Goal: Task Accomplishment & Management: Complete application form

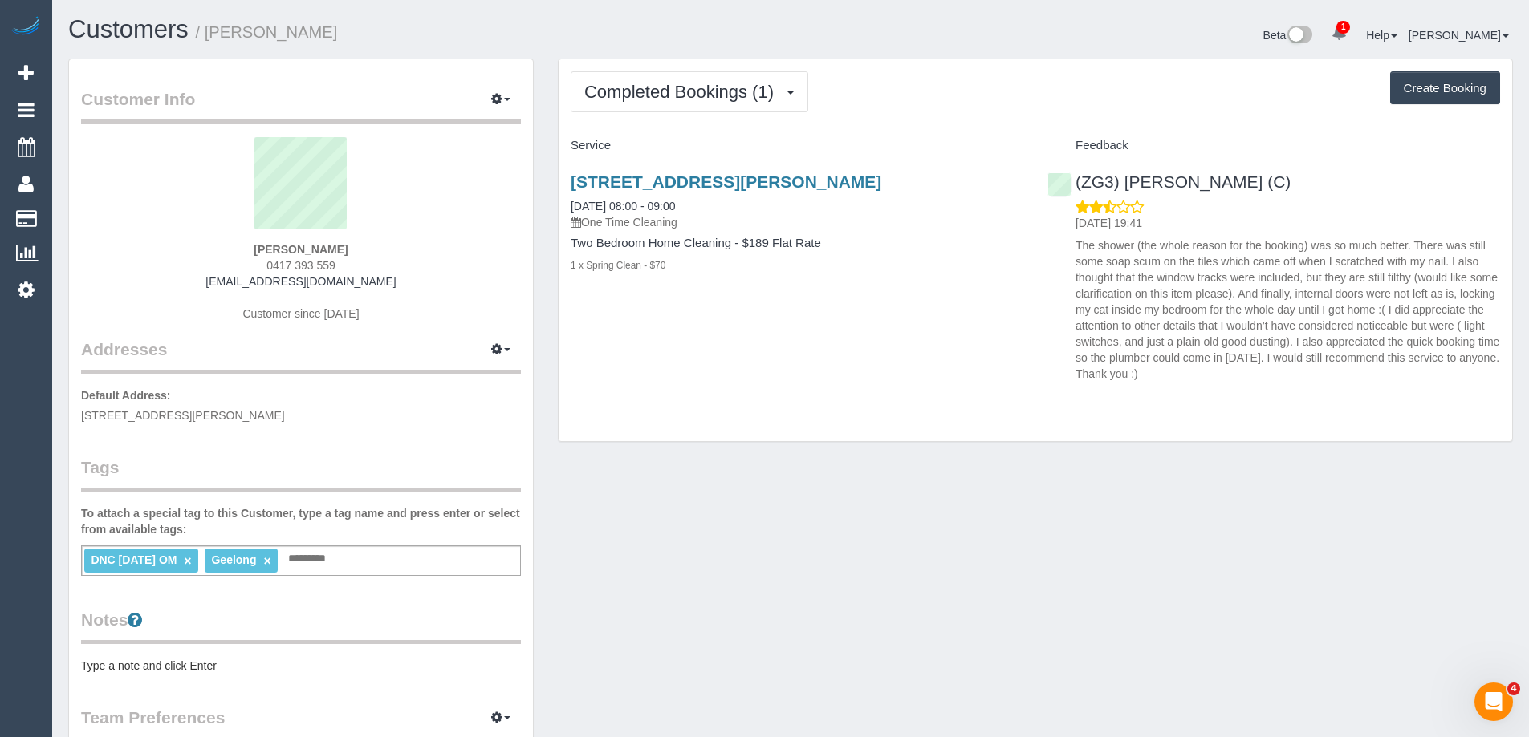
drag, startPoint x: 347, startPoint y: 262, endPoint x: 210, endPoint y: 264, distance: 136.4
click at [210, 264] on div "[PERSON_NAME] 0417 393 559 [EMAIL_ADDRESS][DOMAIN_NAME] Customer since [DATE]" at bounding box center [301, 237] width 440 height 201
copy span "0417 393 559"
click at [697, 412] on div "Completed Bookings (1) Completed Bookings (1) Upcoming Bookings (0) Cancelled B…" at bounding box center [1035, 250] width 953 height 382
drag, startPoint x: 1286, startPoint y: 177, endPoint x: 1077, endPoint y: 191, distance: 209.1
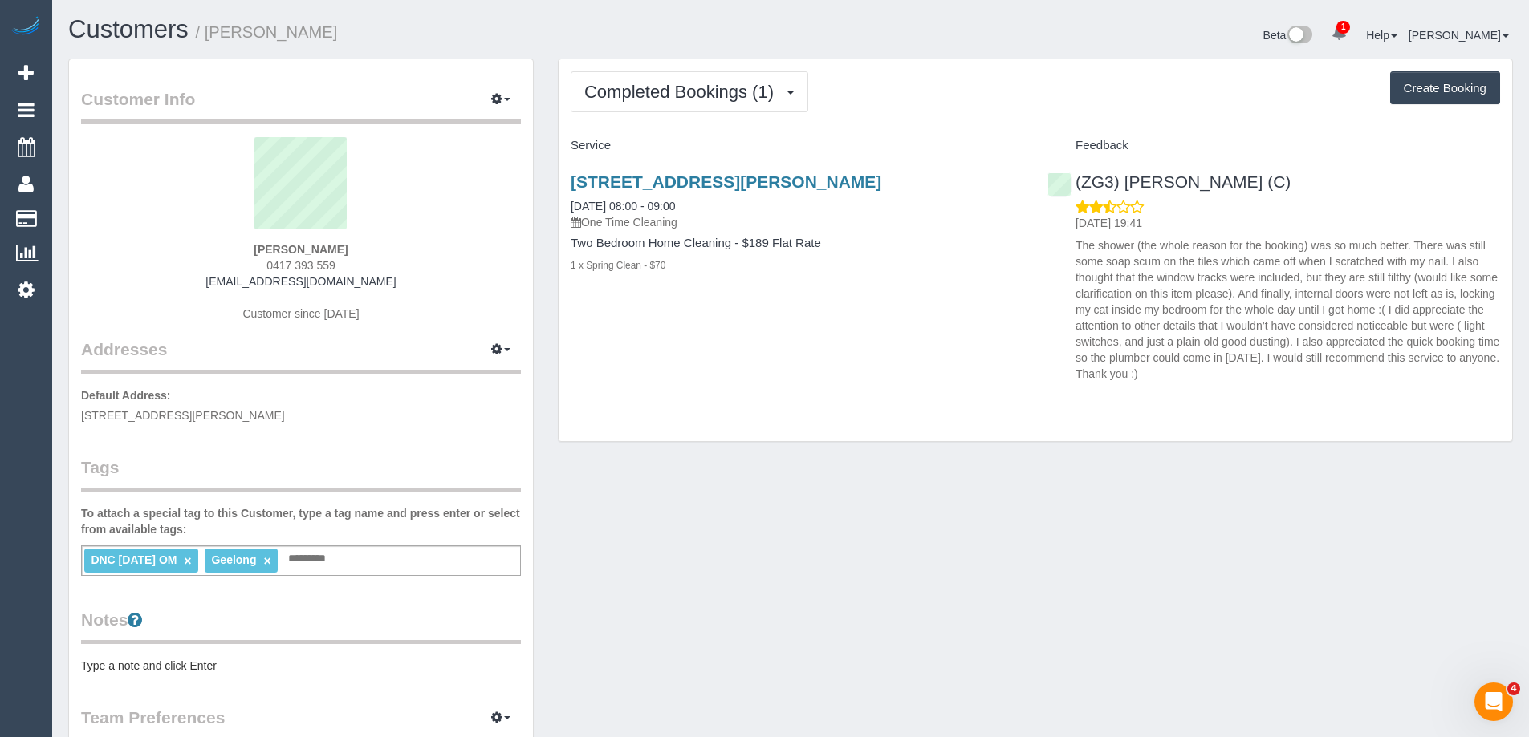
click at [1077, 191] on div "(ZG3) Ashan Adithya (C) 14/08/2025 19:41 The shower (the whole reason for the b…" at bounding box center [1273, 274] width 477 height 230
copy link "(ZG3) [PERSON_NAME] (C)"
click at [746, 92] on span "Completed Bookings (1)" at bounding box center [682, 92] width 197 height 20
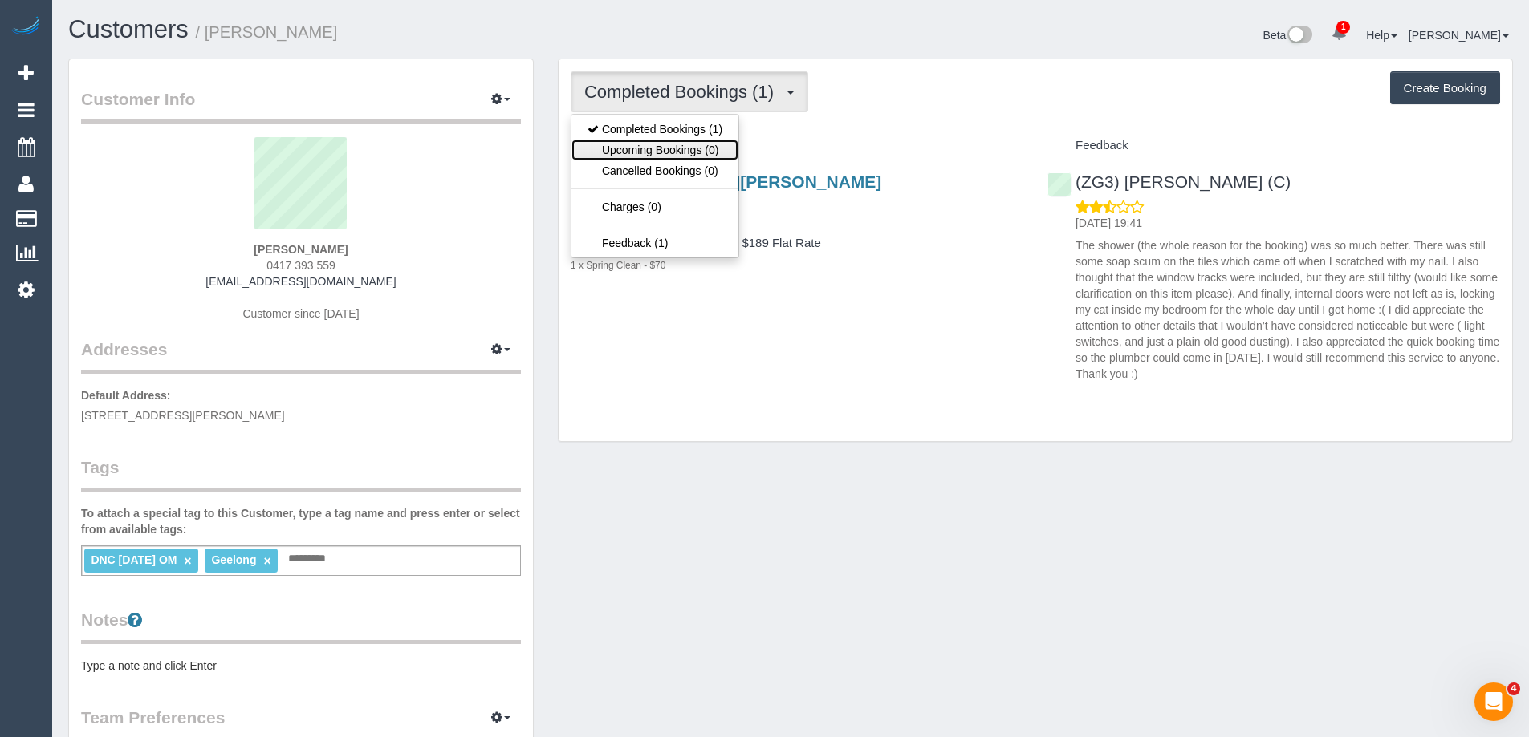
click at [713, 146] on link "Upcoming Bookings (0)" at bounding box center [654, 150] width 167 height 21
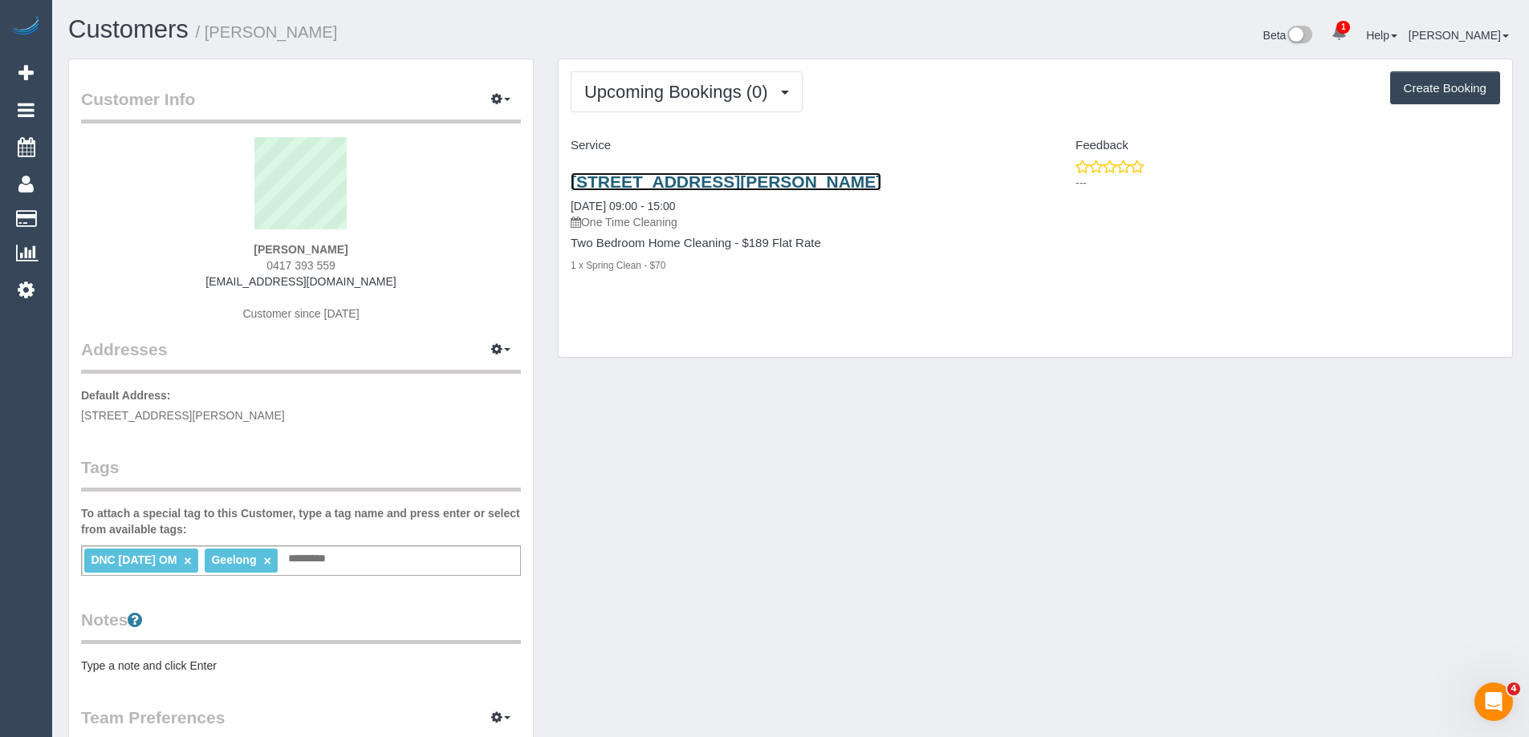
click at [719, 177] on link "1/5 Boundary Road, Newcomb, VIC 3219" at bounding box center [726, 182] width 311 height 18
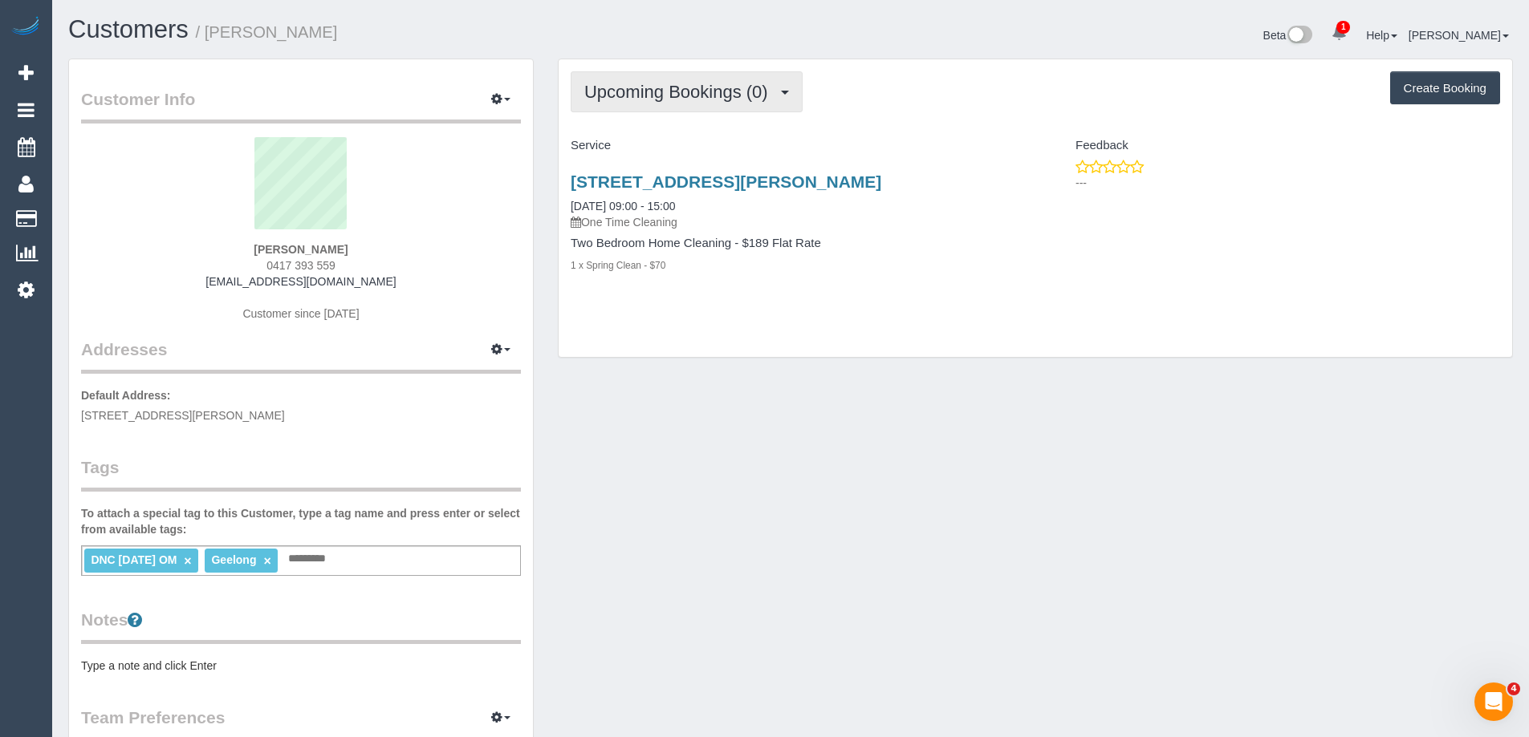
click at [735, 84] on span "Upcoming Bookings (0)" at bounding box center [680, 92] width 192 height 20
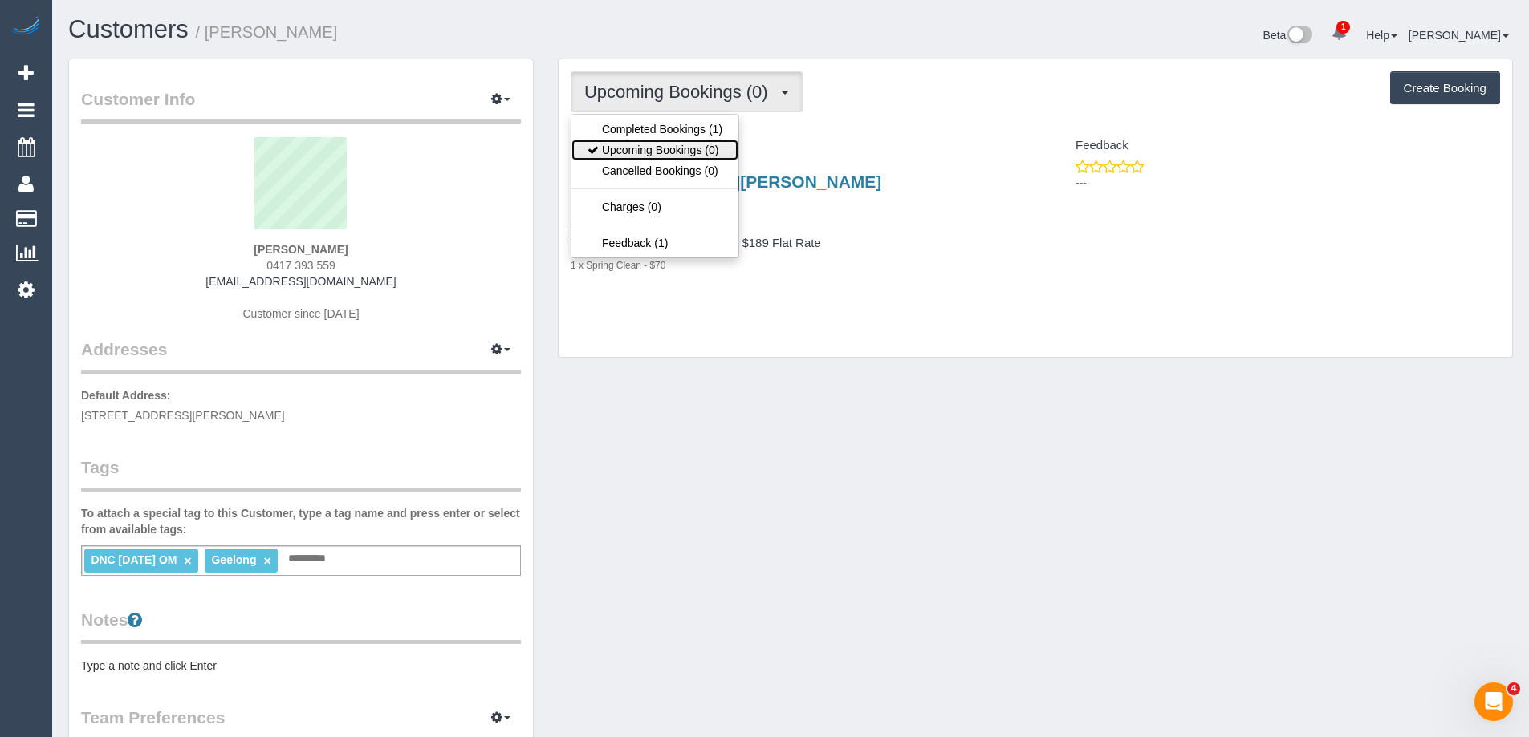
click at [716, 155] on link "Upcoming Bookings (0)" at bounding box center [654, 150] width 167 height 21
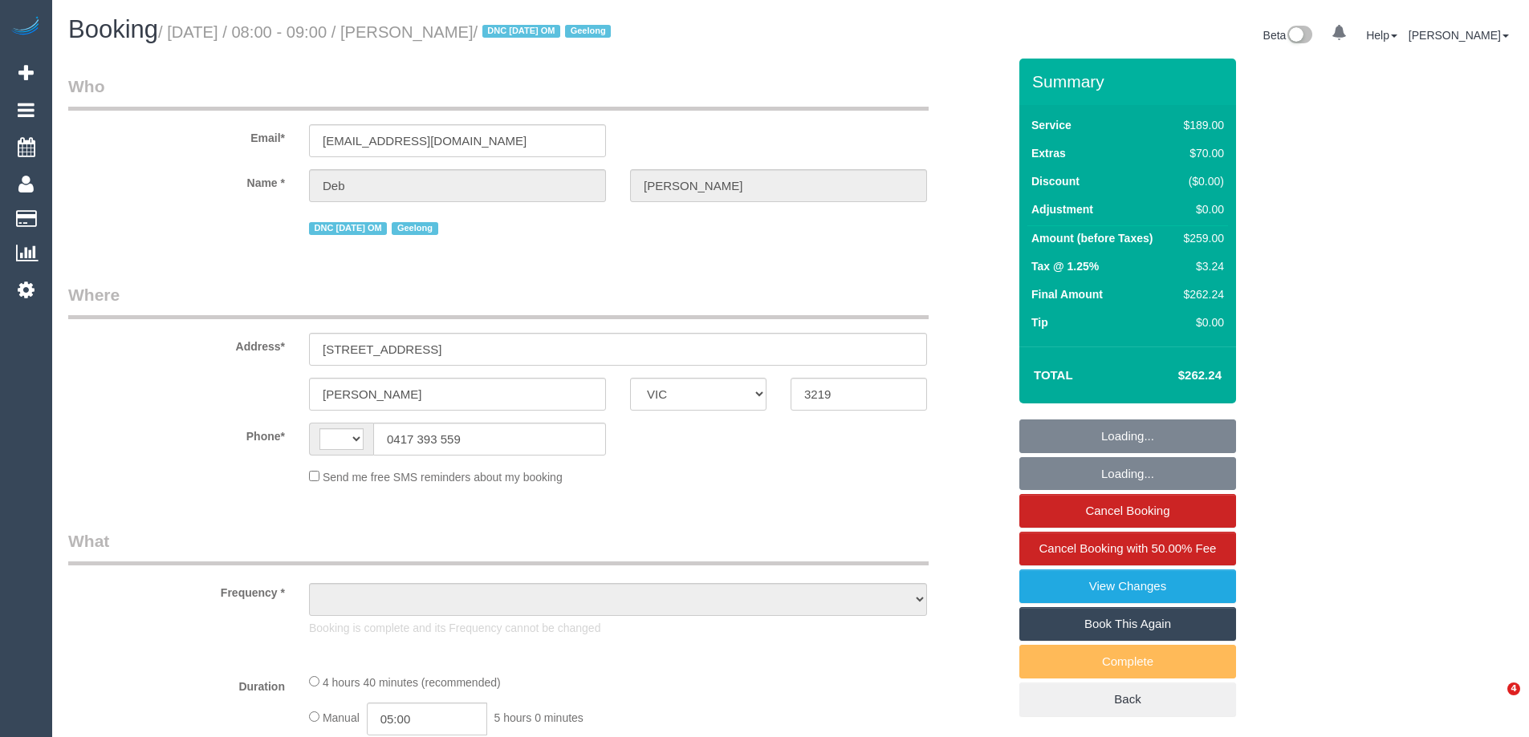
select select "VIC"
select select "string:AU"
select select "object:582"
select select "string:stripe-pm_1RulTB2GScqysDRVuQAR8ykx"
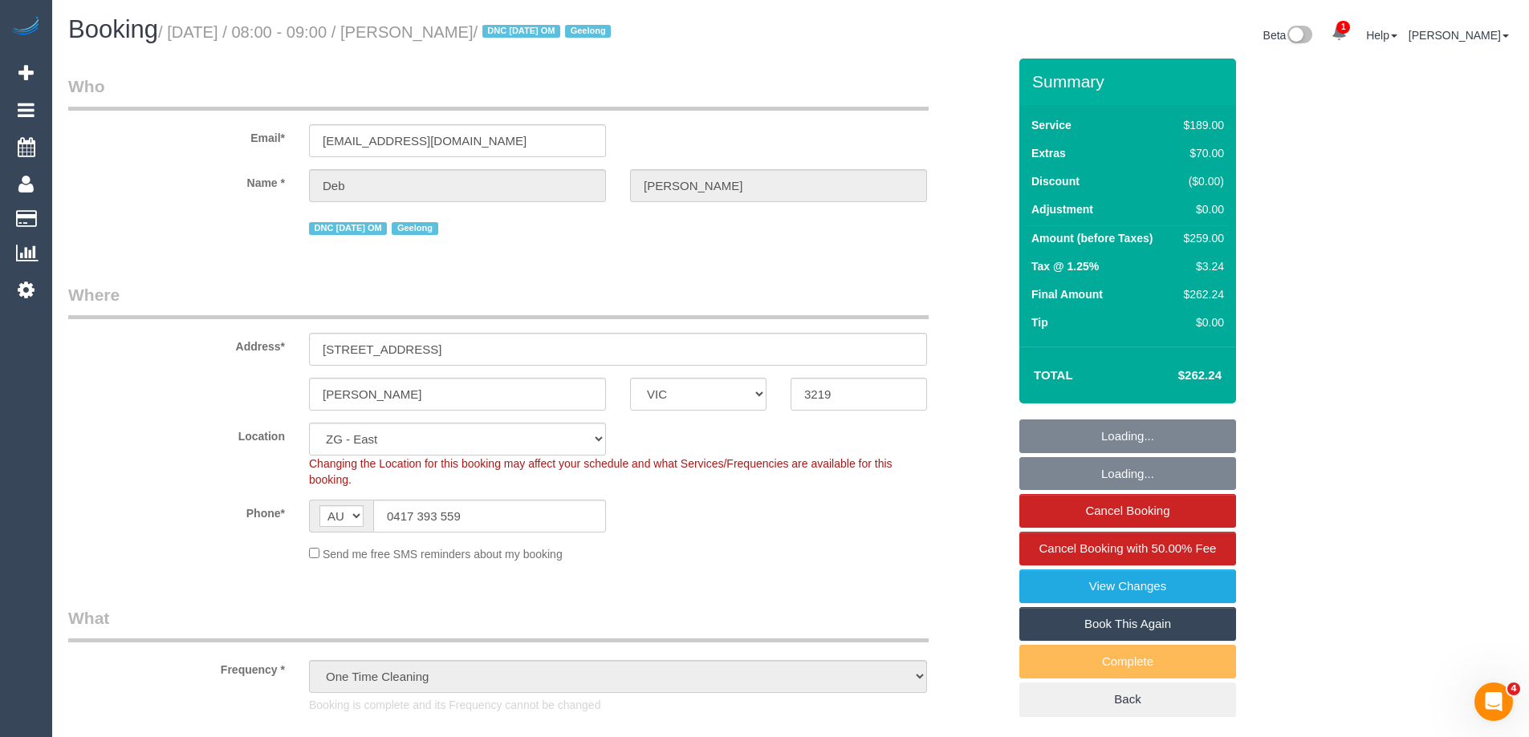
select select "spot1"
select select "number:29"
select select "number:15"
select select "number:18"
select select "number:36"
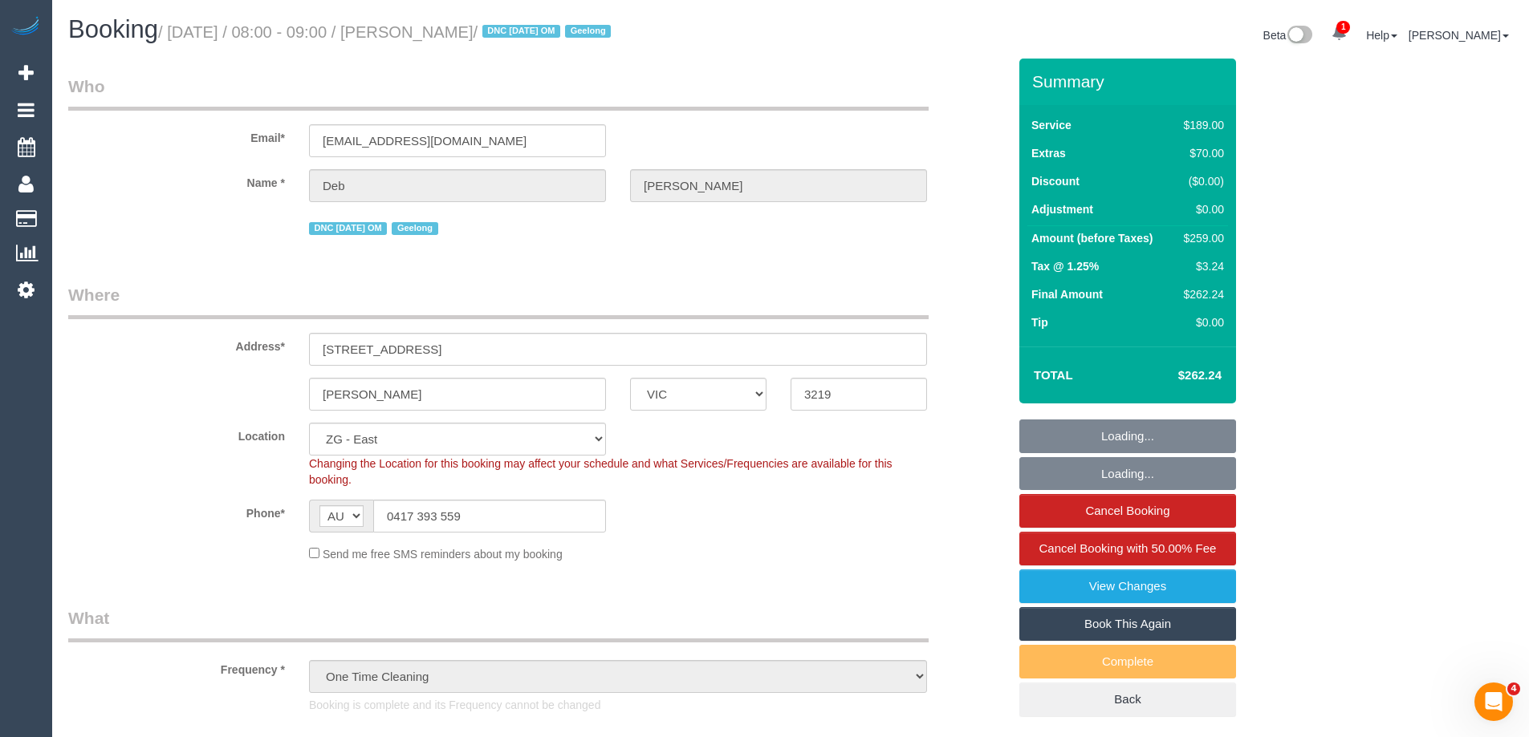
select select "object:889"
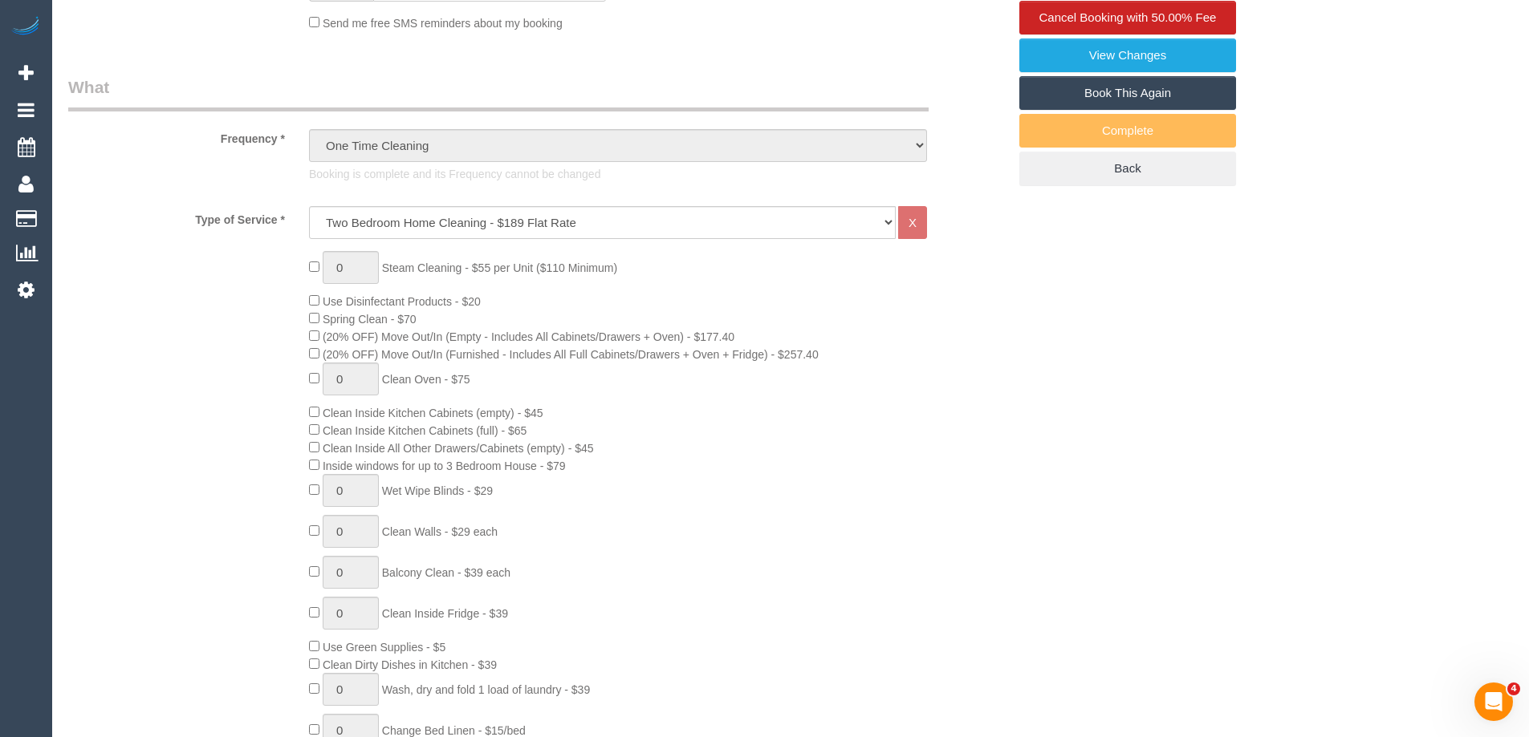
scroll to position [401, 0]
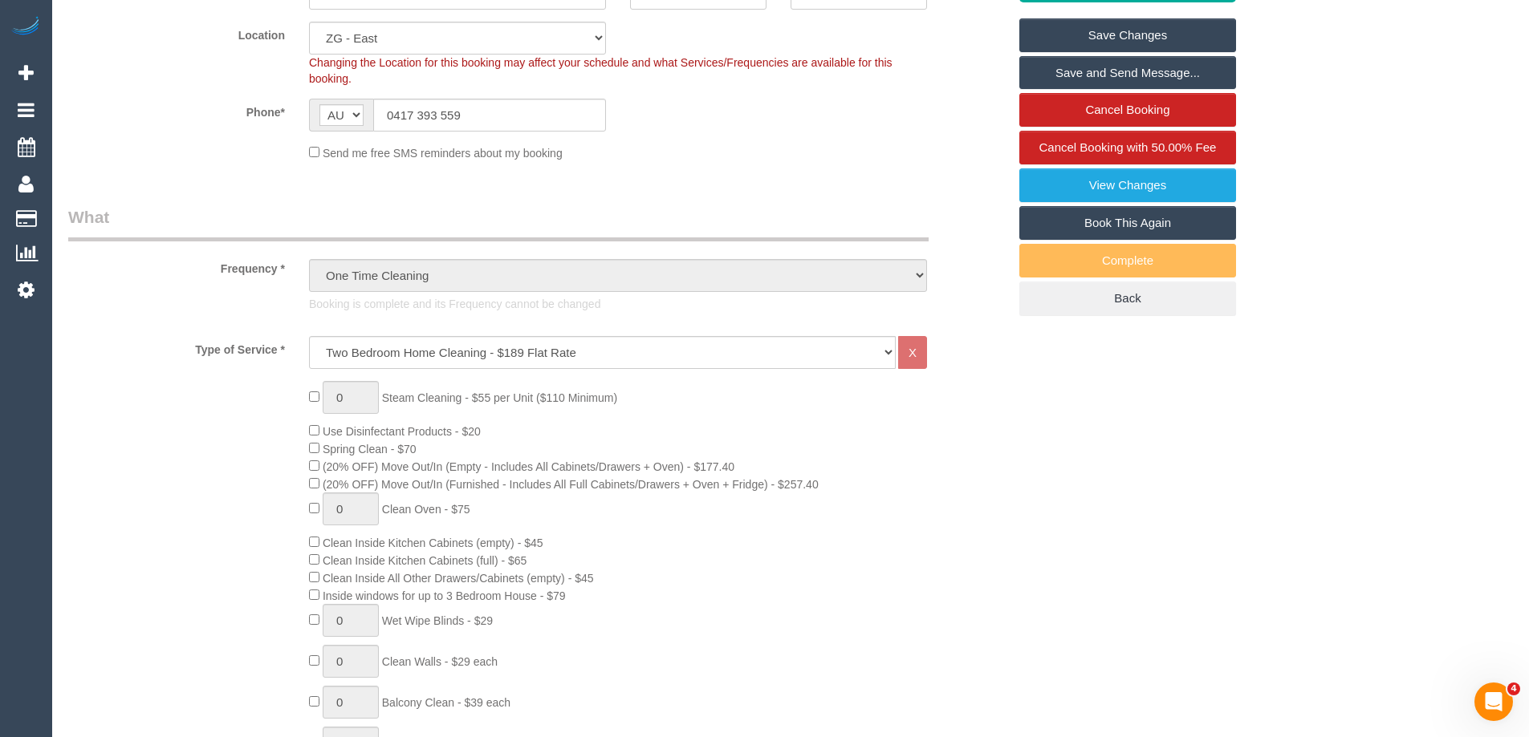
drag, startPoint x: 441, startPoint y: 448, endPoint x: 323, endPoint y: 445, distance: 117.2
click at [323, 445] on div "0 Steam Cleaning - $55 per Unit ($110 Minimum) Use Disinfectant Products - $20 …" at bounding box center [658, 662] width 722 height 563
click at [563, 559] on div "0 Steam Cleaning - $55 per Unit ($110 Minimum) Use Disinfectant Products - $20 …" at bounding box center [658, 662] width 722 height 563
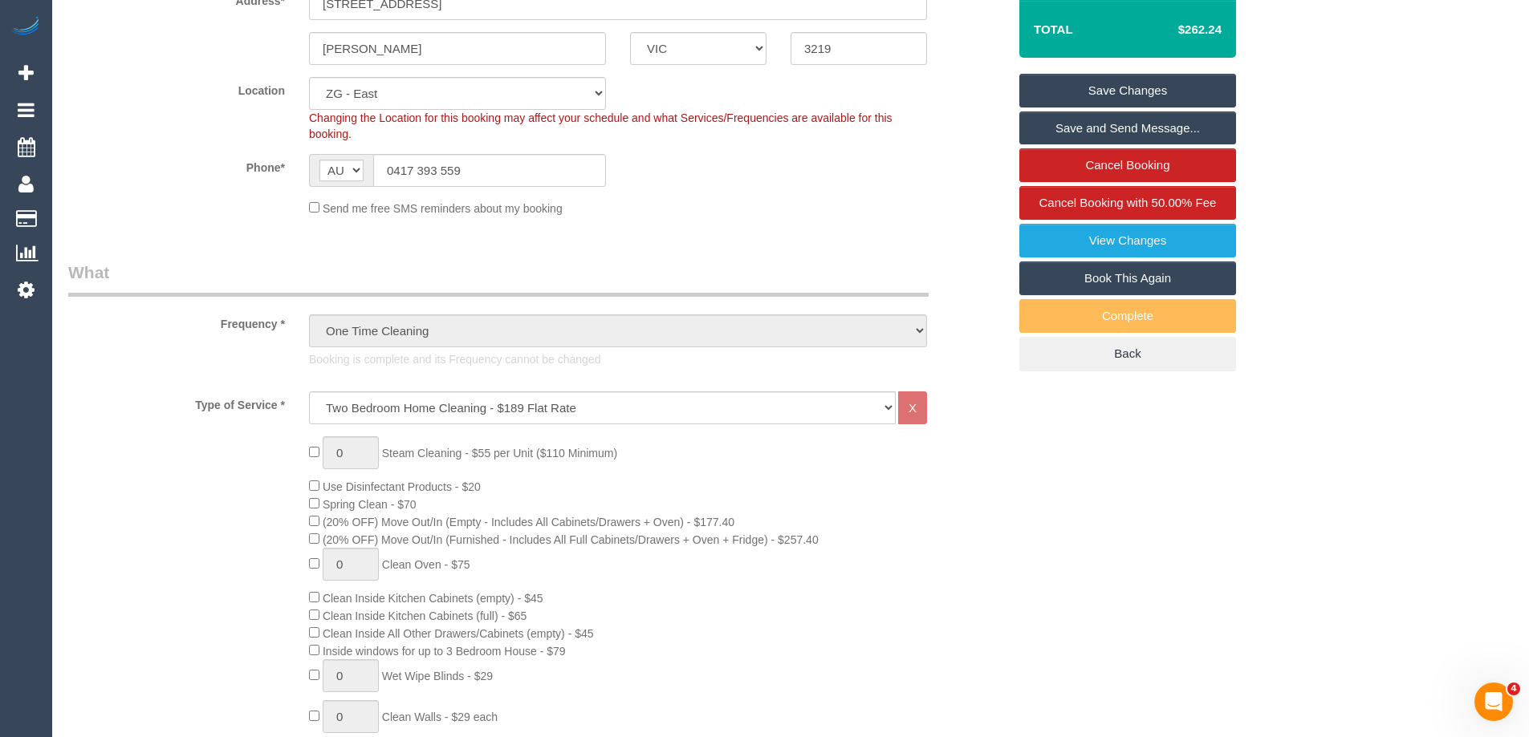
scroll to position [0, 0]
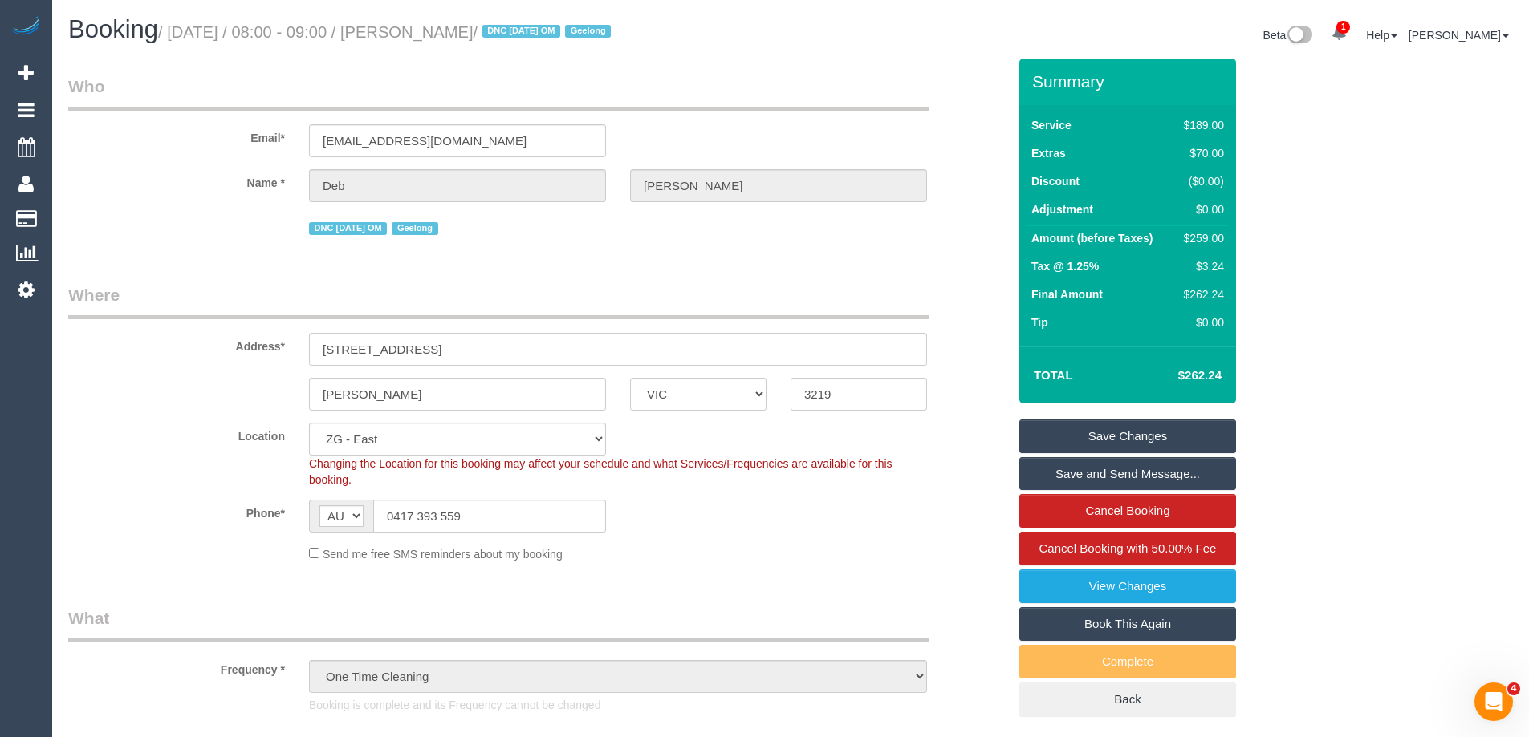
click at [1165, 616] on link "Book This Again" at bounding box center [1127, 624] width 217 height 34
select select "VIC"
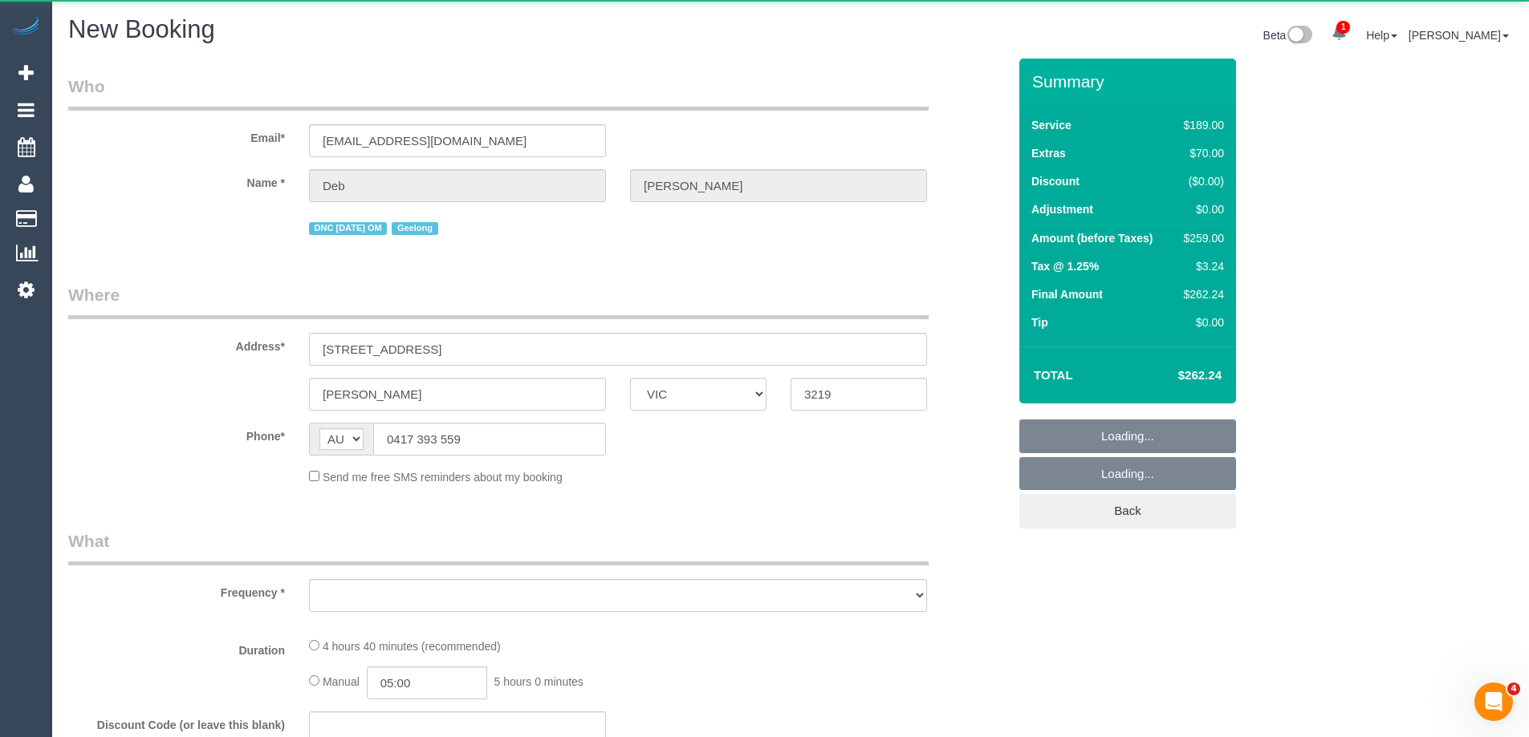
select select "number:29"
select select "number:15"
select select "number:18"
select select "number:36"
select select "object:1287"
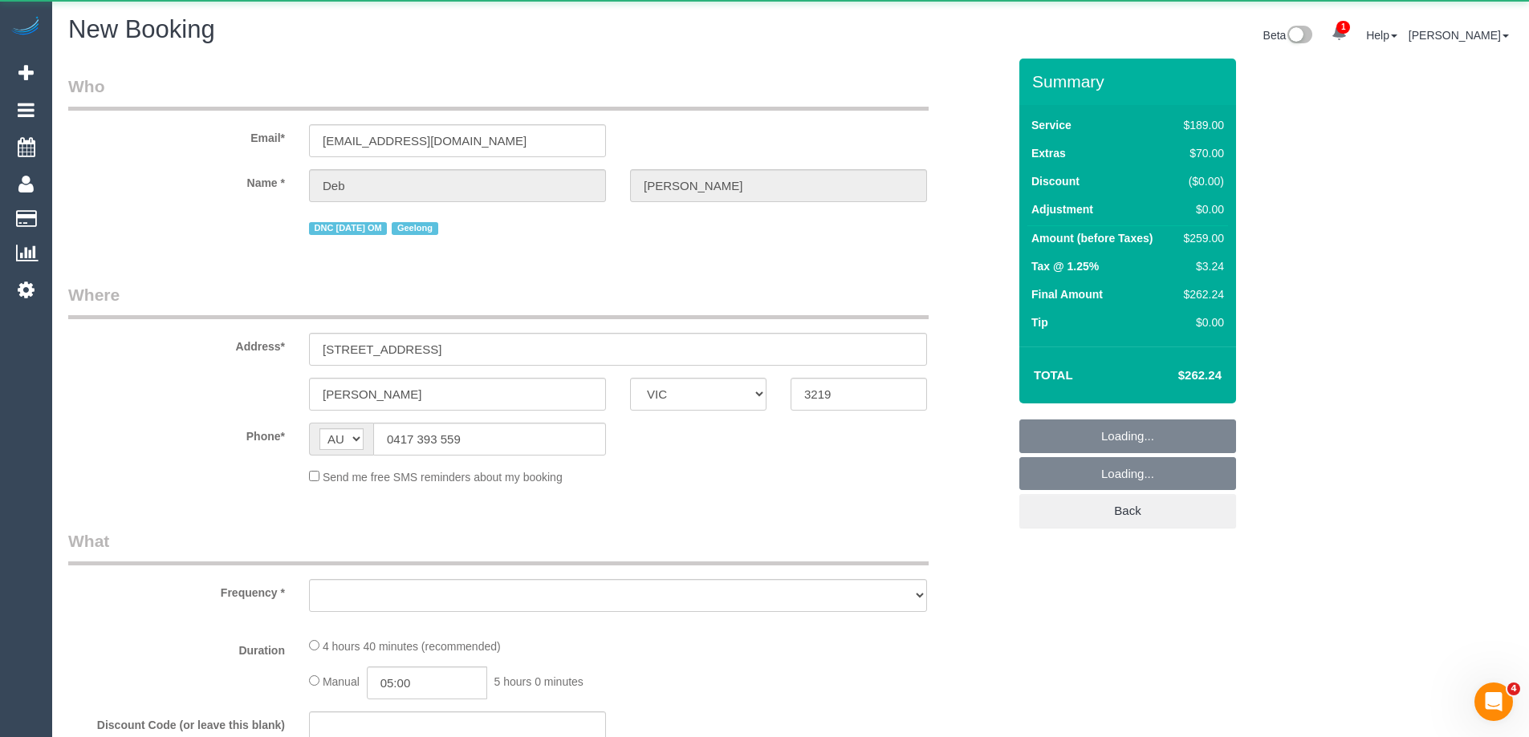
select select "string:stripe-pm_1RulTB2GScqysDRVuQAR8ykx"
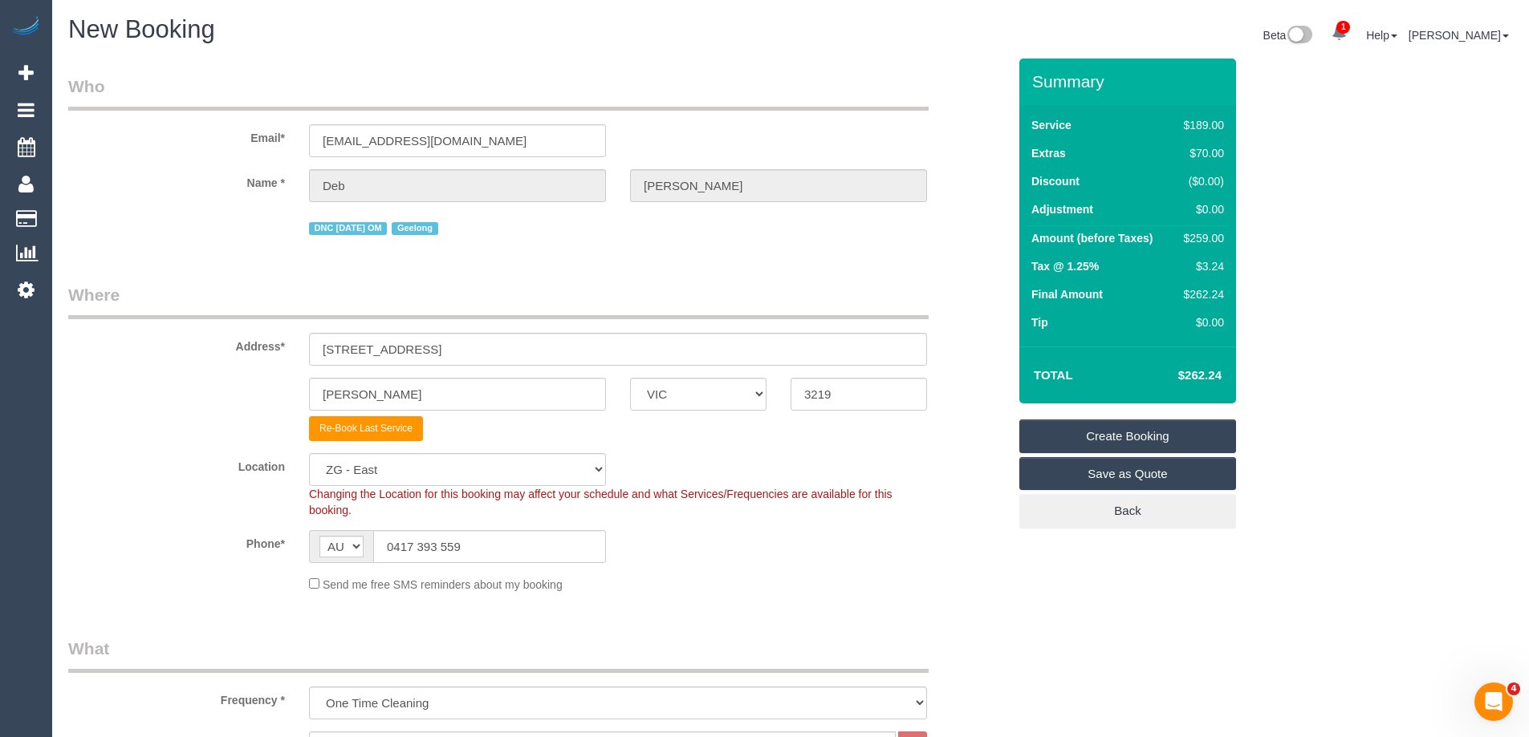
select select "object:1451"
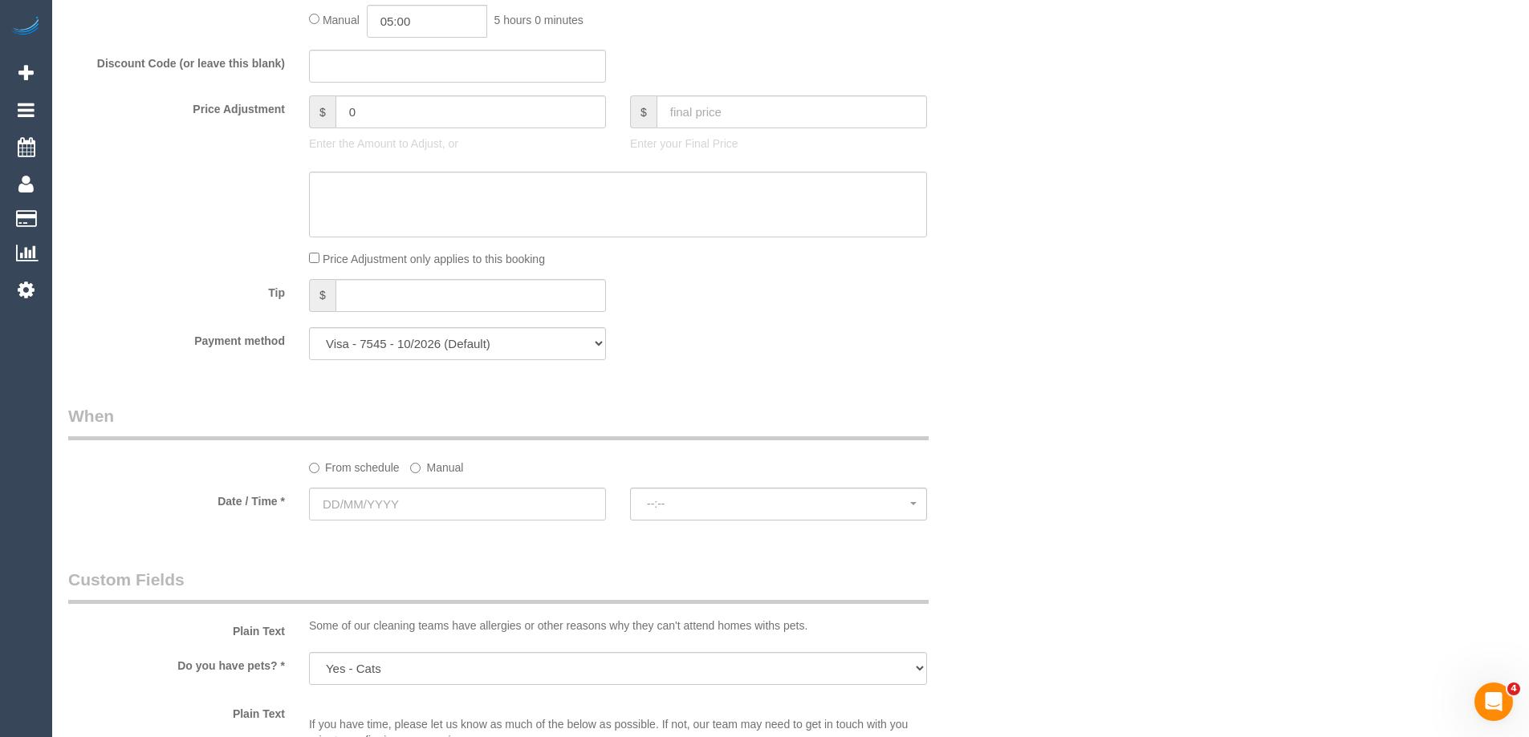
scroll to position [1525, 0]
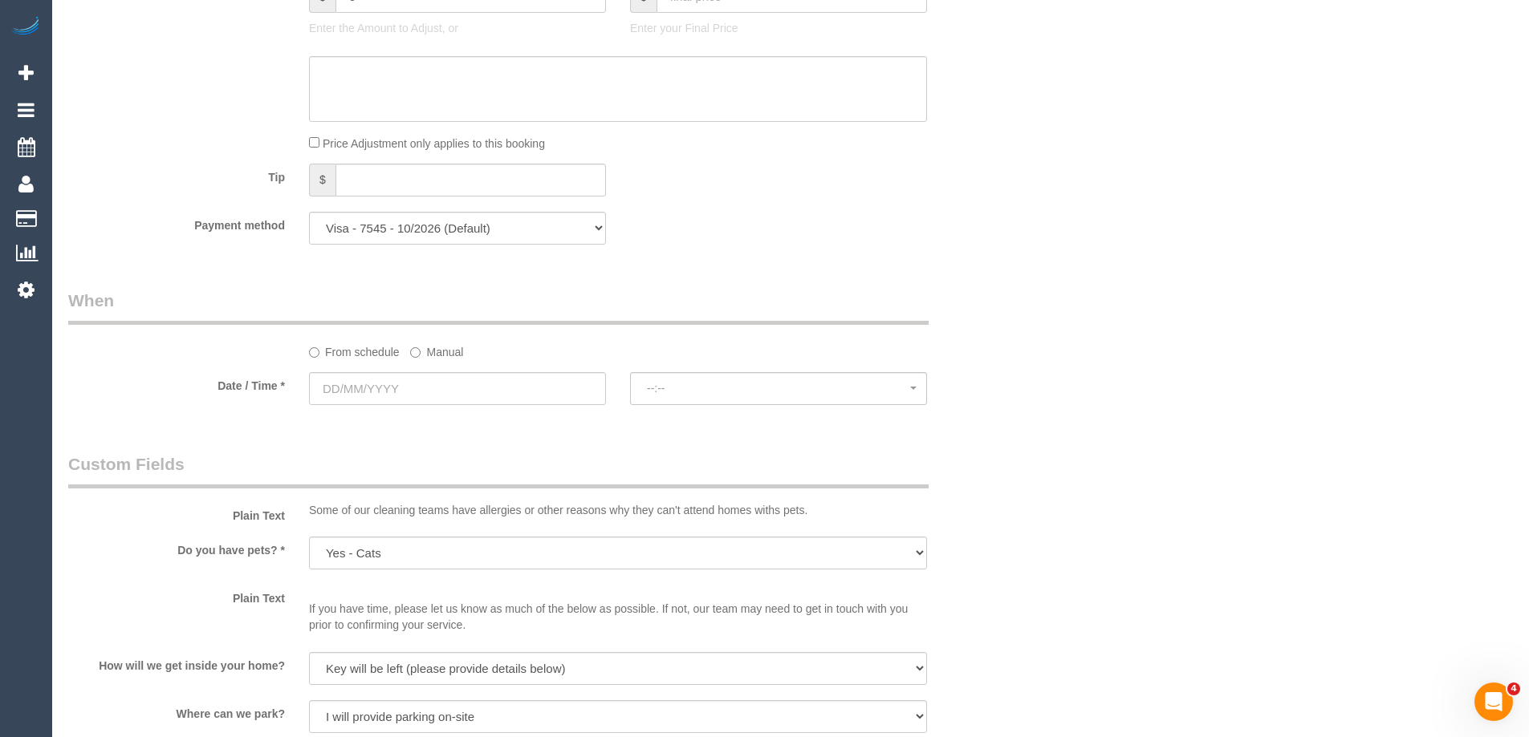
click at [437, 355] on label "Manual" at bounding box center [436, 350] width 53 height 22
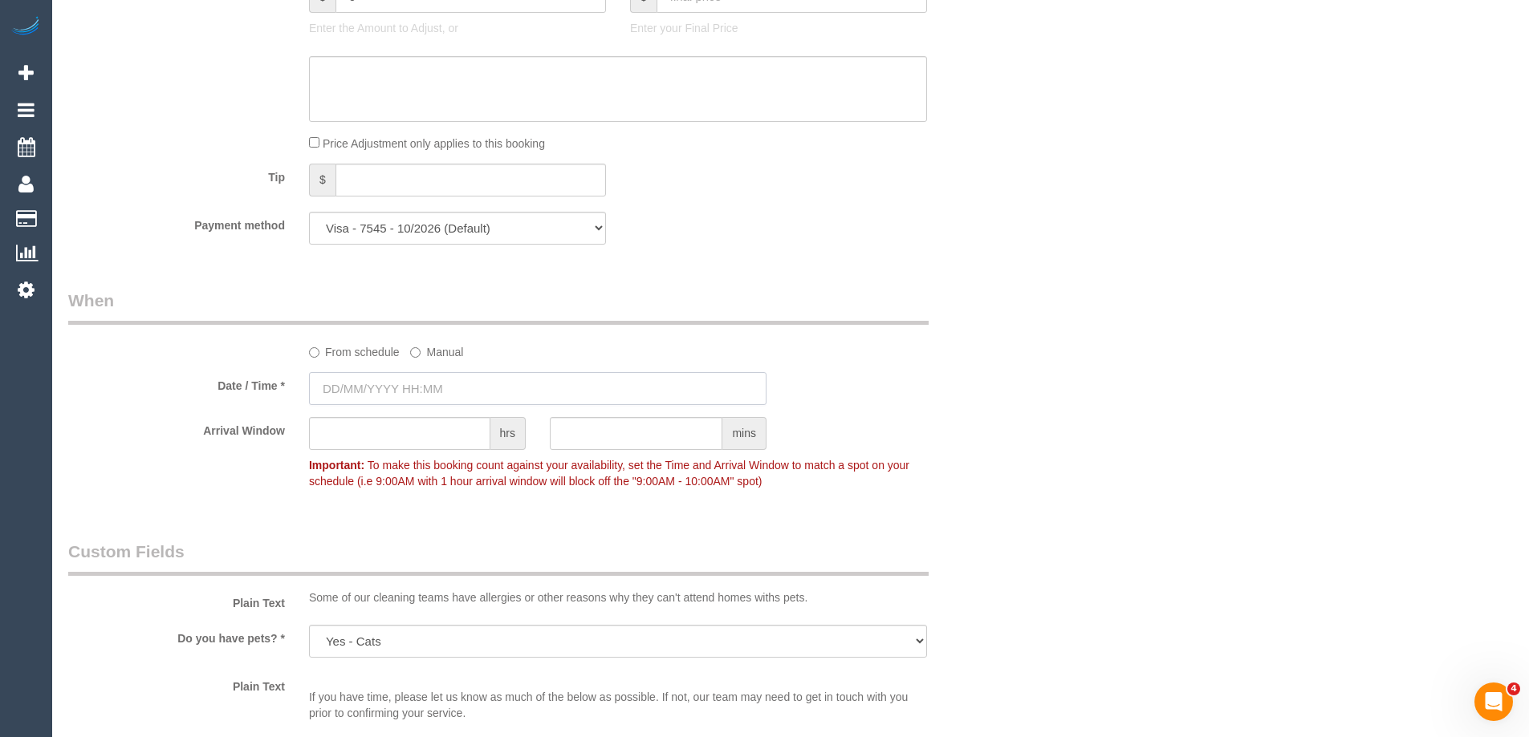
click at [439, 385] on input "text" at bounding box center [537, 388] width 457 height 33
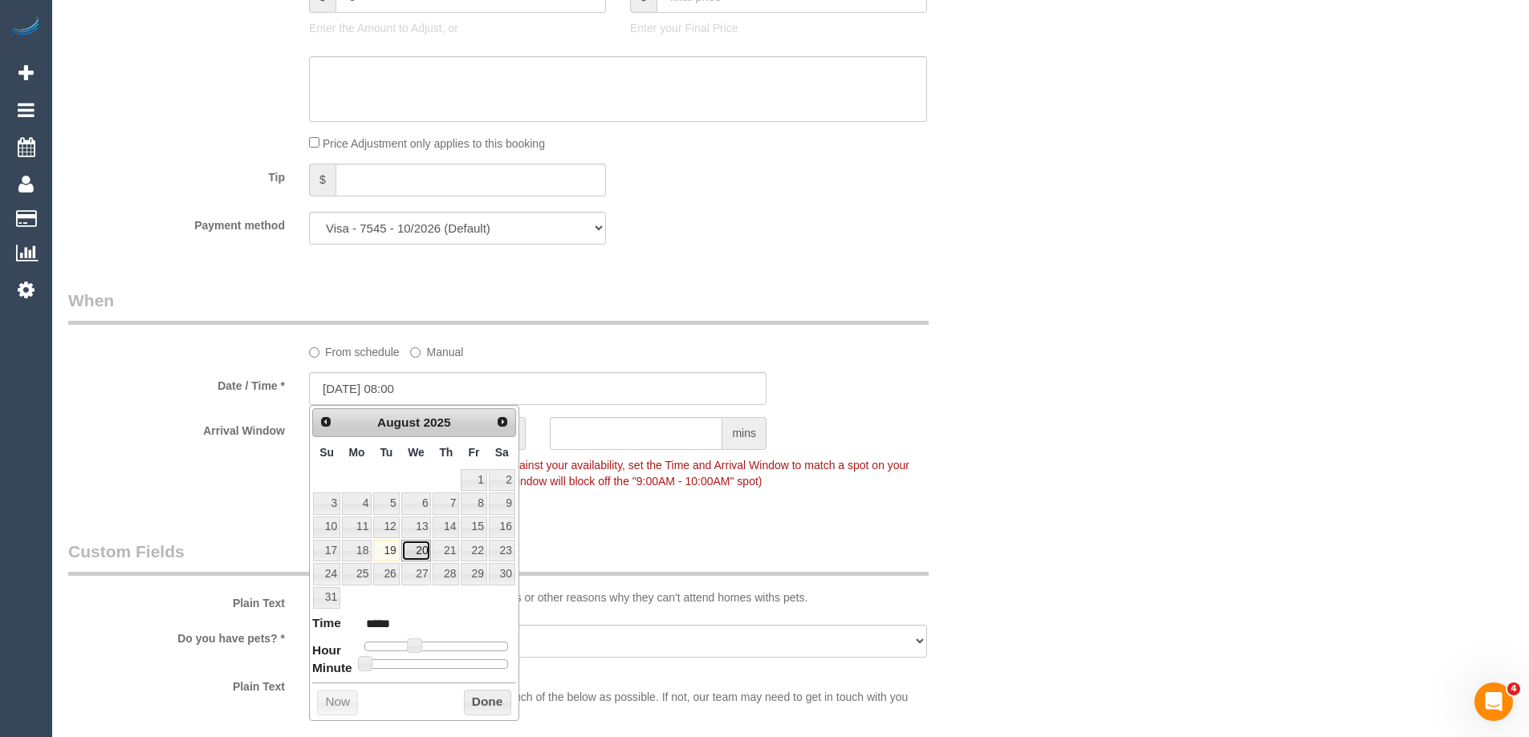
click at [417, 554] on link "20" at bounding box center [416, 551] width 30 height 22
type input "[DATE] 09:00"
type input "*****"
drag, startPoint x: 416, startPoint y: 644, endPoint x: 426, endPoint y: 644, distance: 9.7
click at [426, 644] on span at bounding box center [420, 646] width 14 height 14
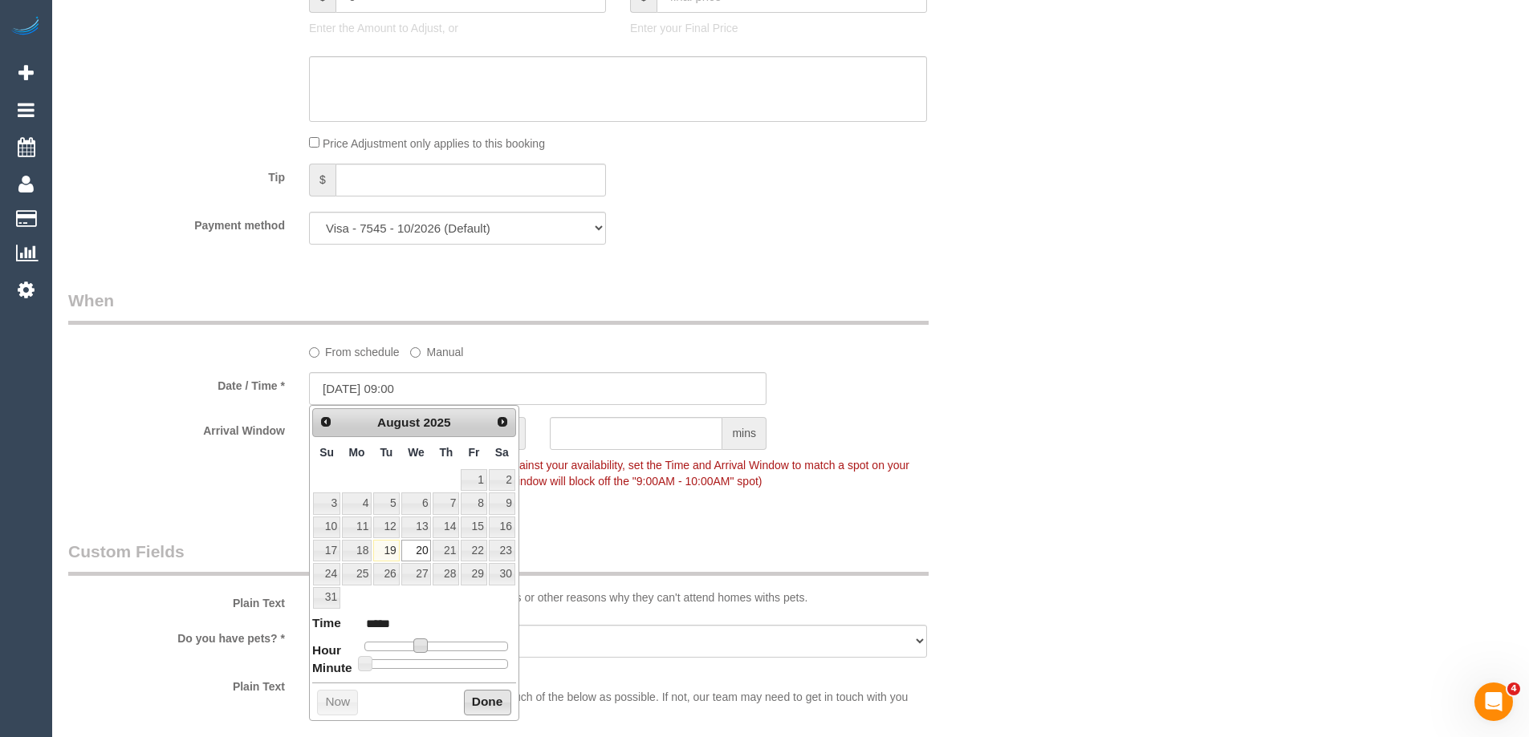
click at [502, 707] on button "Done" at bounding box center [487, 703] width 47 height 26
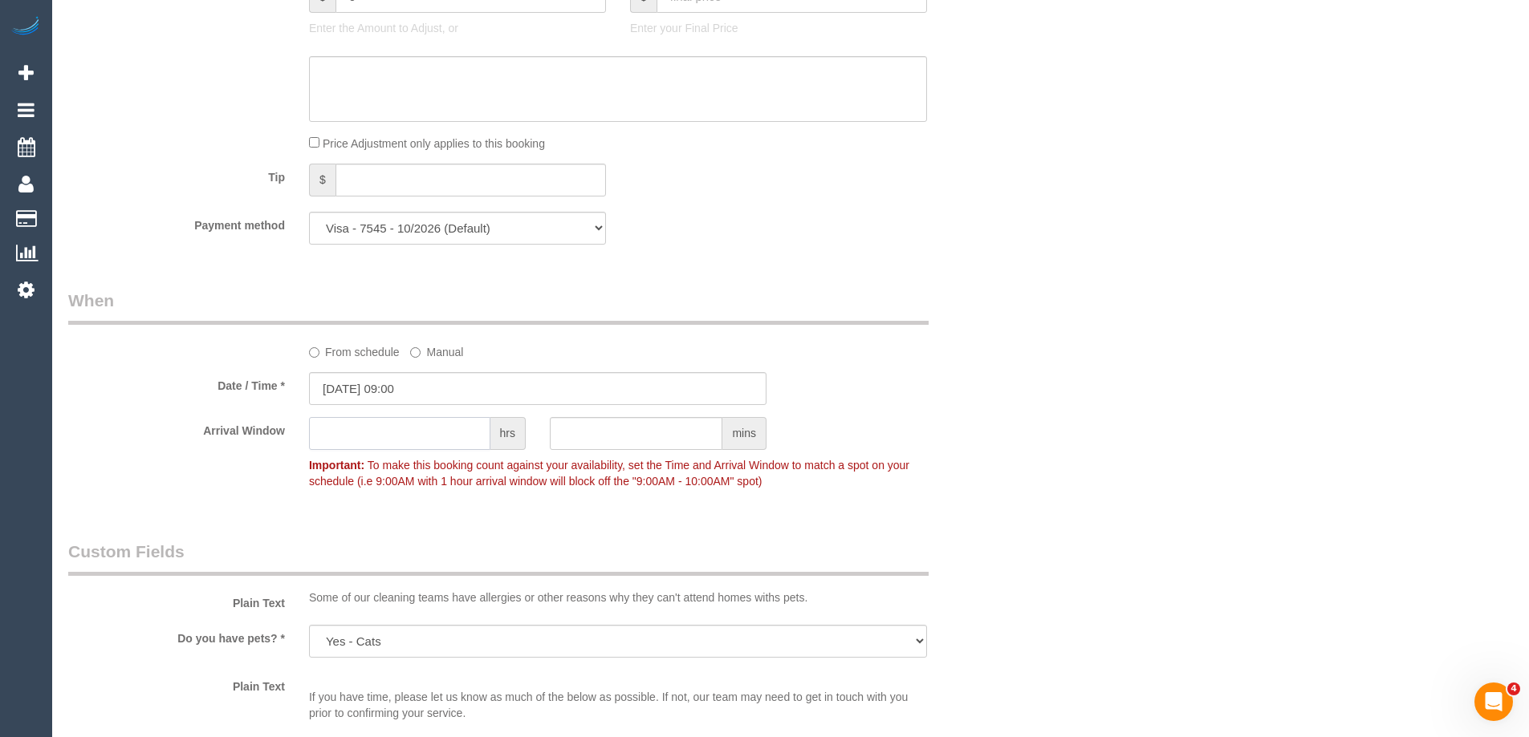
click at [460, 433] on input "text" at bounding box center [399, 433] width 181 height 33
type input "6"
click at [469, 523] on div "Who Email* [EMAIL_ADDRESS][DOMAIN_NAME] Name * [PERSON_NAME] DNC [DATE] OM [GEO…" at bounding box center [537, 36] width 963 height 3004
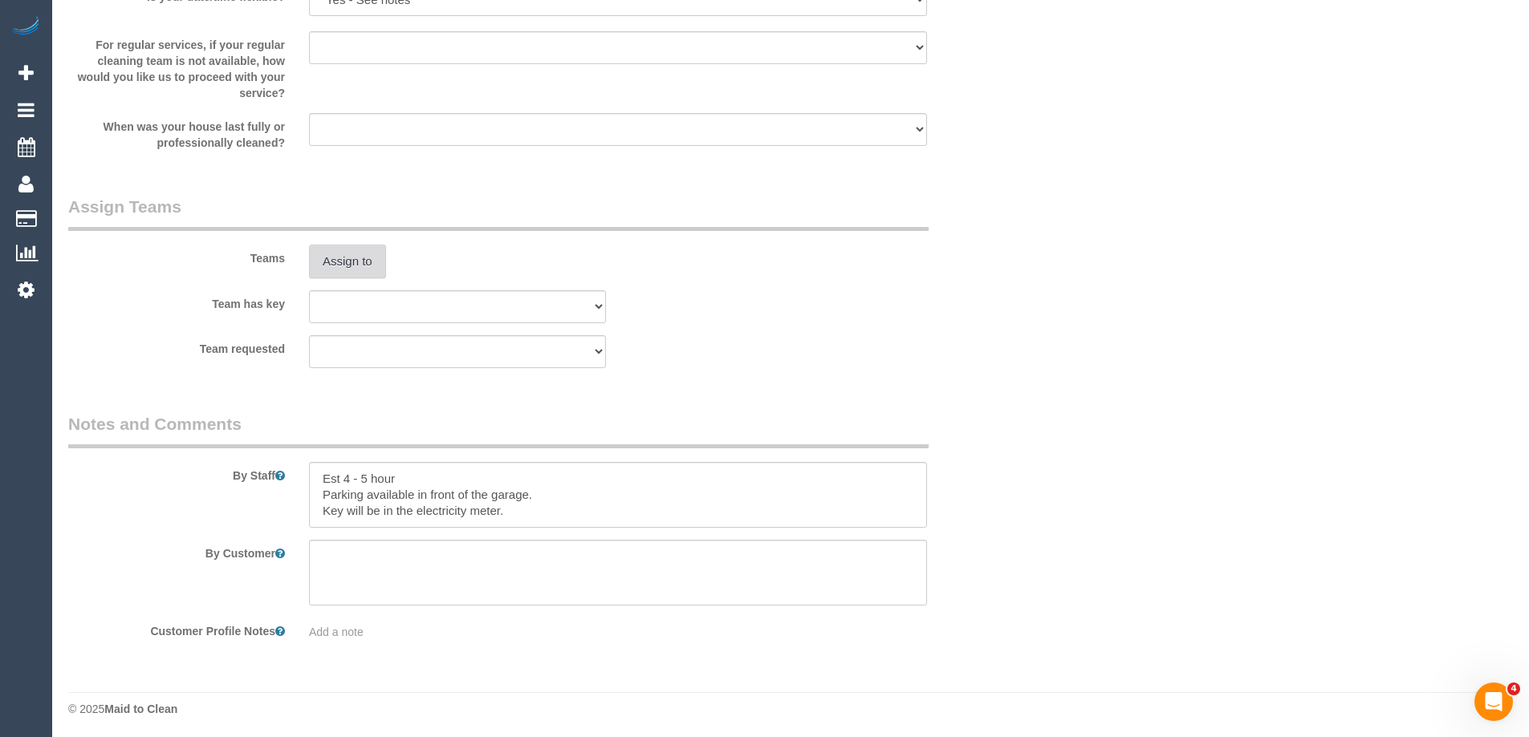
scroll to position [2381, 0]
drag, startPoint x: 518, startPoint y: 513, endPoint x: 320, endPoint y: 461, distance: 205.0
click at [320, 461] on textarea at bounding box center [618, 492] width 618 height 66
click at [486, 546] on textarea at bounding box center [618, 570] width 618 height 66
drag, startPoint x: 526, startPoint y: 508, endPoint x: 308, endPoint y: 505, distance: 218.3
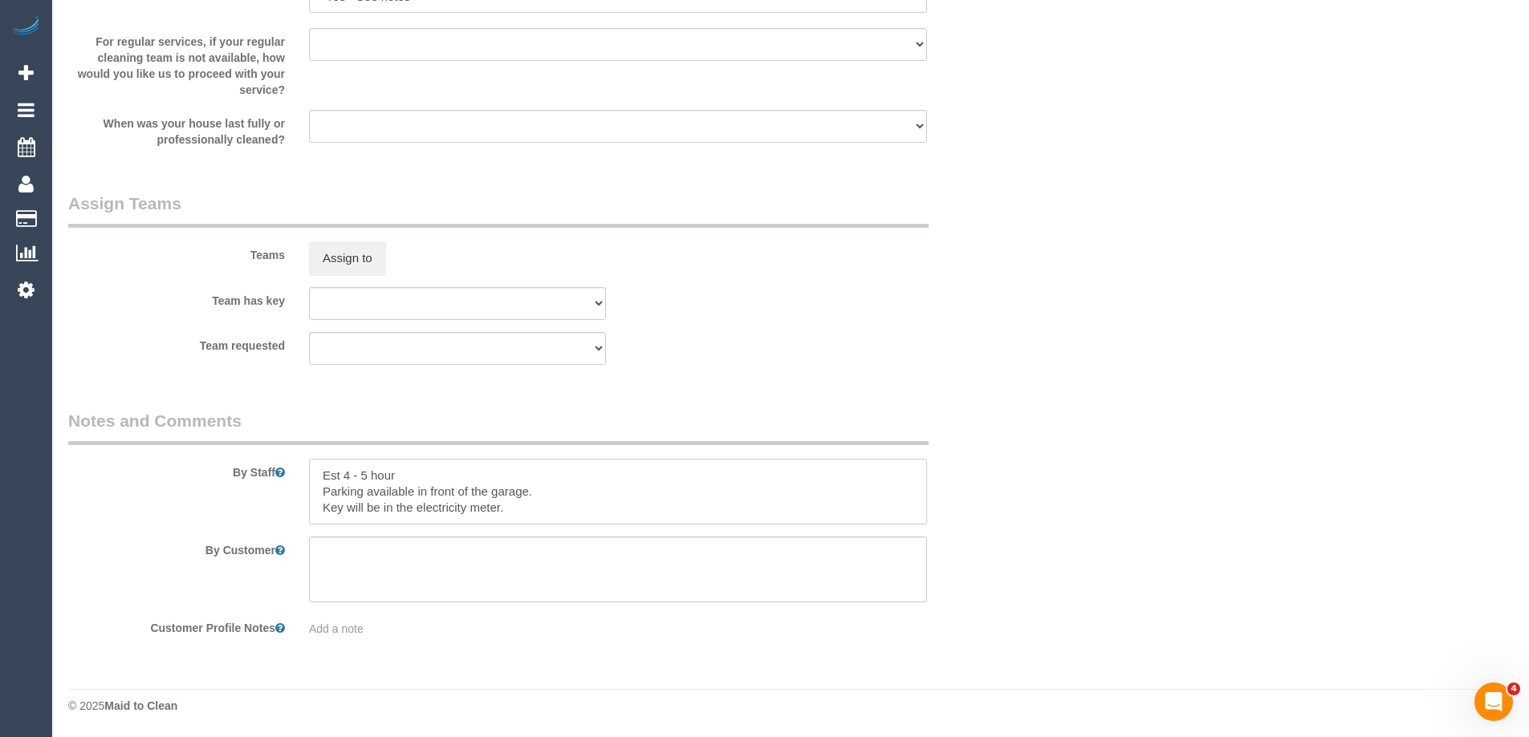
click at [309, 505] on textarea at bounding box center [618, 492] width 618 height 66
type textarea "Est 4 - 5 hour Parking available in front of the garage."
click at [351, 546] on textarea at bounding box center [618, 570] width 618 height 66
paste textarea "Key will be in the electricity meter."
type textarea "Key will be in the electricity meter."
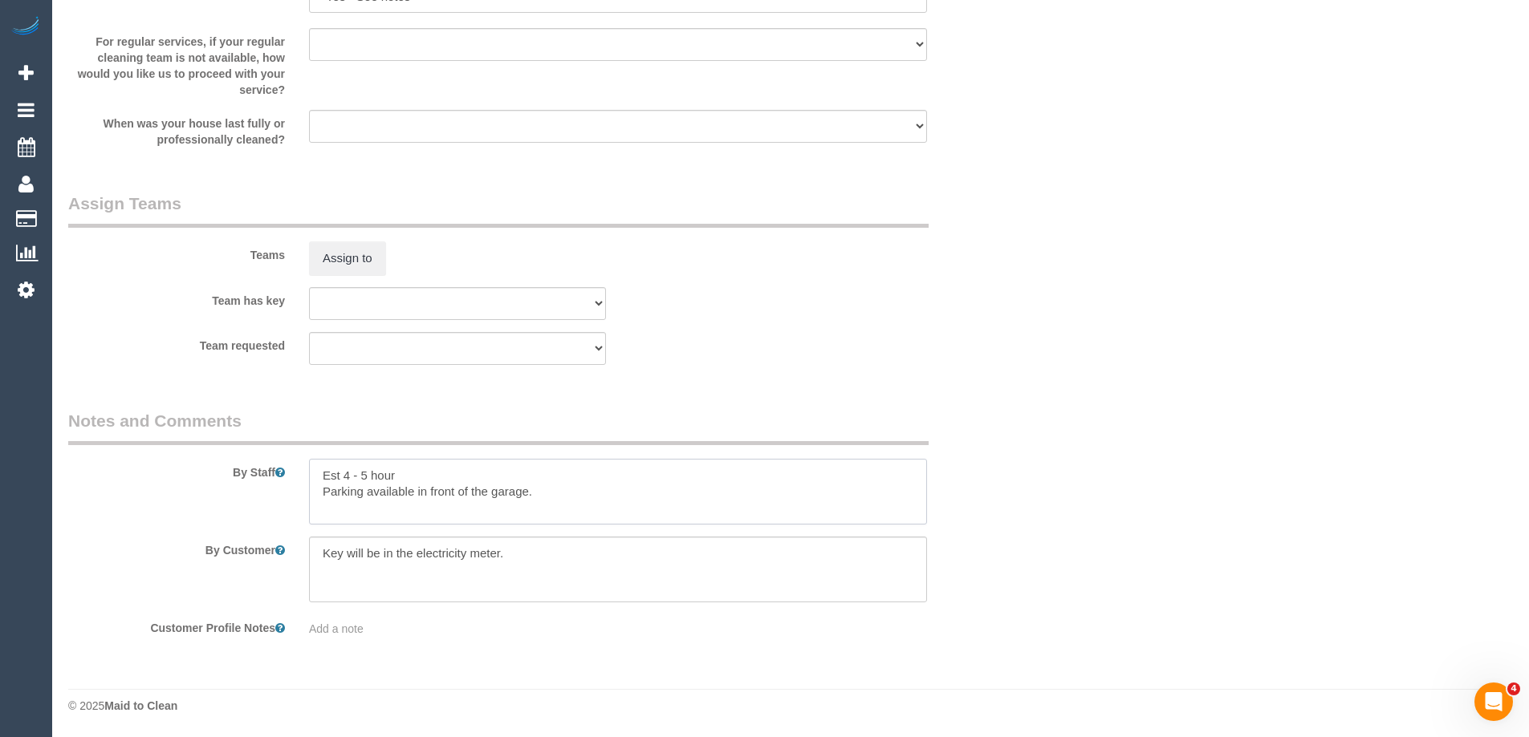
click at [560, 491] on textarea at bounding box center [618, 492] width 618 height 66
drag, startPoint x: 418, startPoint y: 471, endPoint x: 285, endPoint y: 455, distance: 134.2
click at [285, 455] on div "By Staff" at bounding box center [537, 467] width 963 height 116
type textarea "Parking available in front of the garage."
drag, startPoint x: 551, startPoint y: 498, endPoint x: 290, endPoint y: 498, distance: 260.8
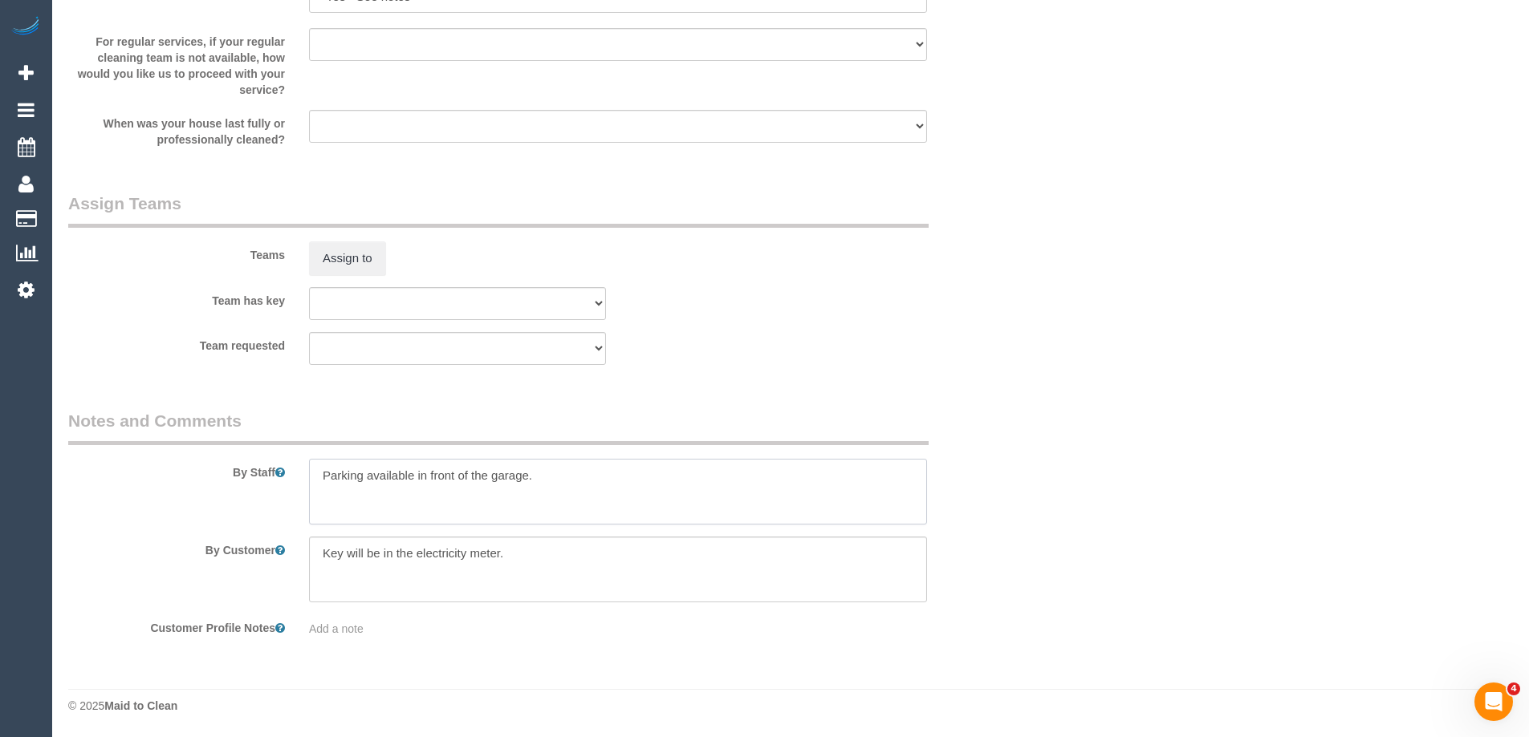
click at [290, 498] on div "By Staff" at bounding box center [537, 467] width 963 height 116
click at [355, 584] on textarea at bounding box center [618, 570] width 618 height 66
click at [631, 547] on textarea at bounding box center [618, 570] width 618 height 66
paste textarea "Parking available in front of the garage."
type textarea "Key will be in the electricity meter. Parking available in front of the garage."
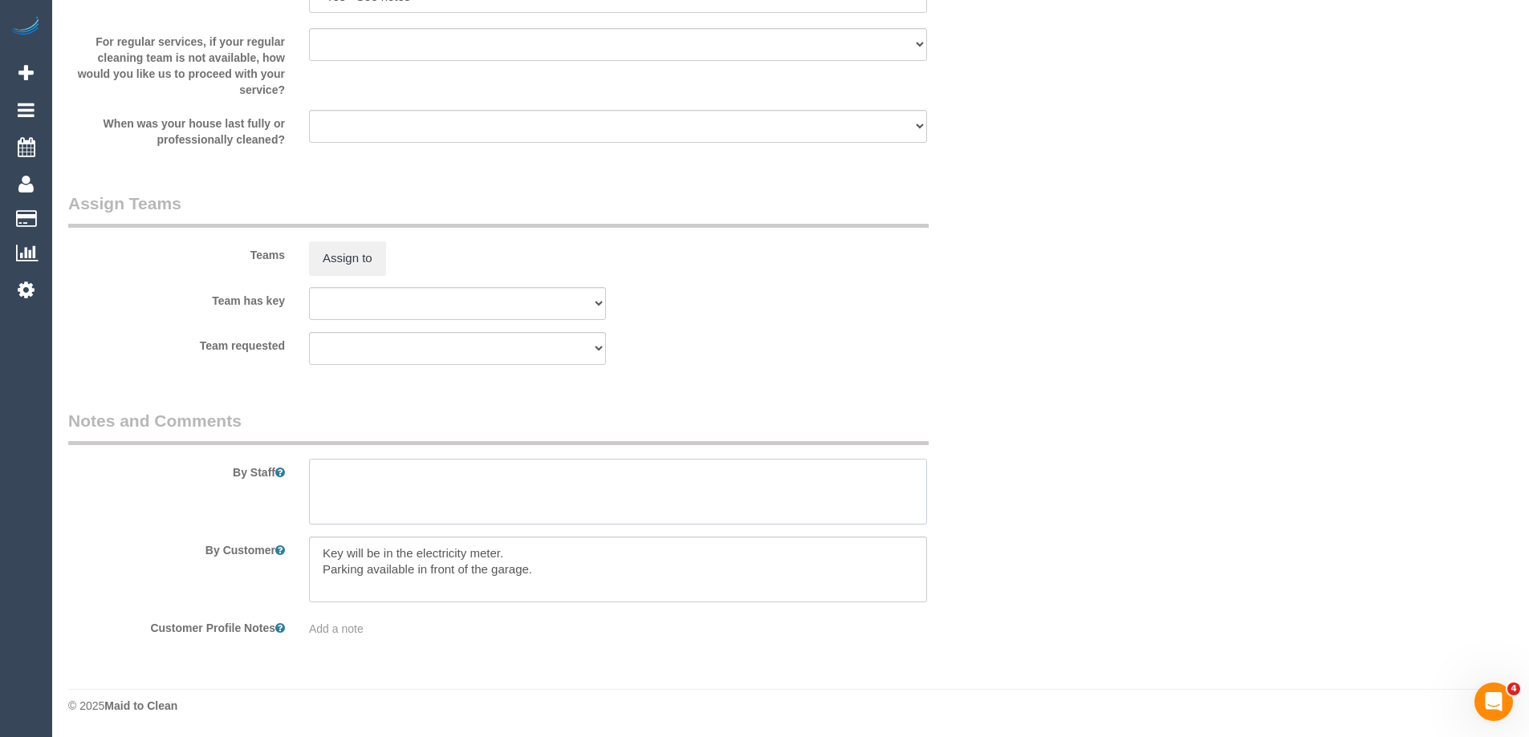
click at [384, 468] on textarea at bounding box center [618, 492] width 618 height 66
click at [463, 476] on textarea at bounding box center [618, 492] width 618 height 66
click at [546, 483] on textarea at bounding box center [618, 492] width 618 height 66
paste textarea "window tracks, shower wall - soap scum, shower door."
click at [395, 487] on textarea at bounding box center [618, 492] width 618 height 66
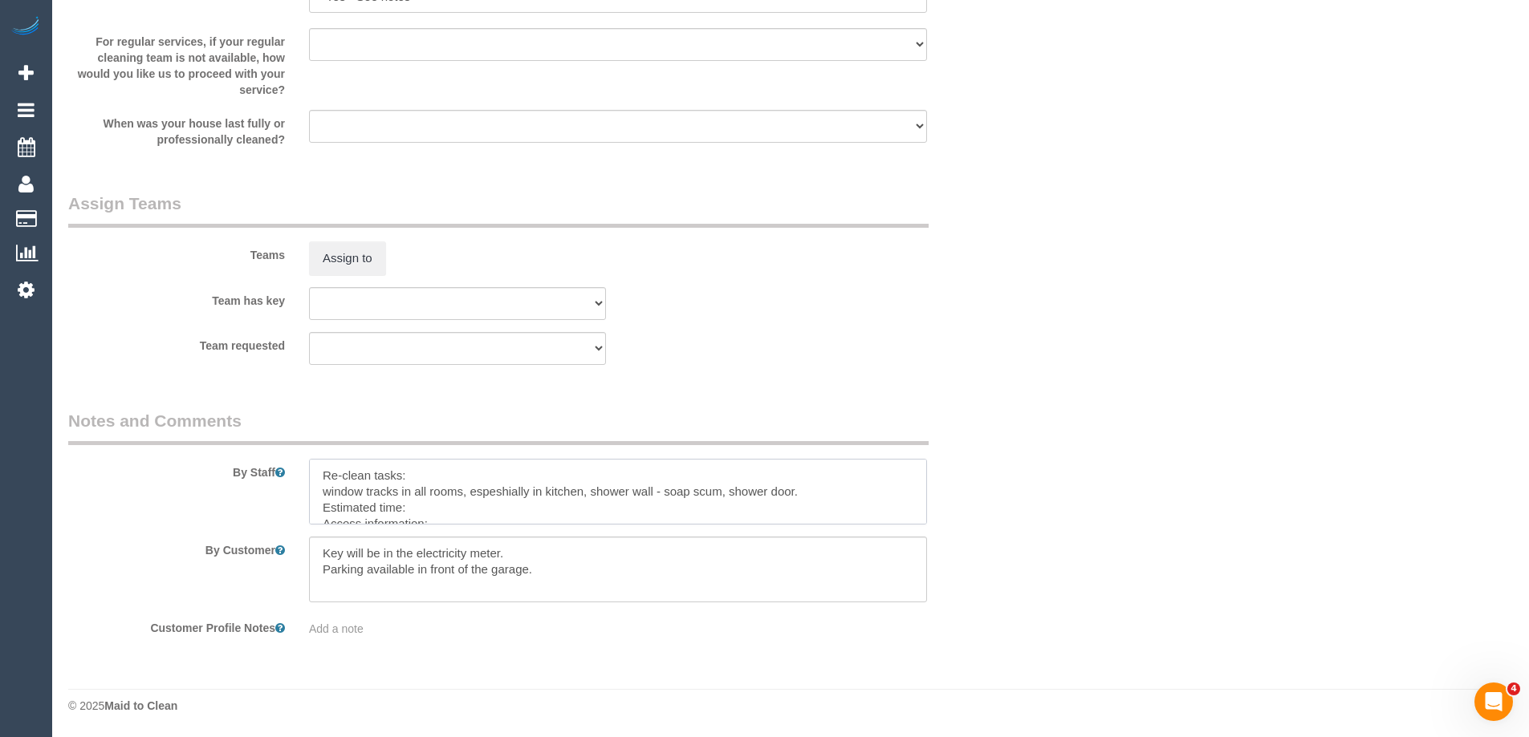
click at [590, 493] on textarea at bounding box center [618, 492] width 618 height 66
click at [896, 493] on textarea at bounding box center [618, 492] width 618 height 66
click at [714, 490] on textarea at bounding box center [618, 492] width 618 height 66
click at [781, 488] on textarea at bounding box center [618, 492] width 618 height 66
click at [524, 508] on textarea at bounding box center [618, 492] width 618 height 66
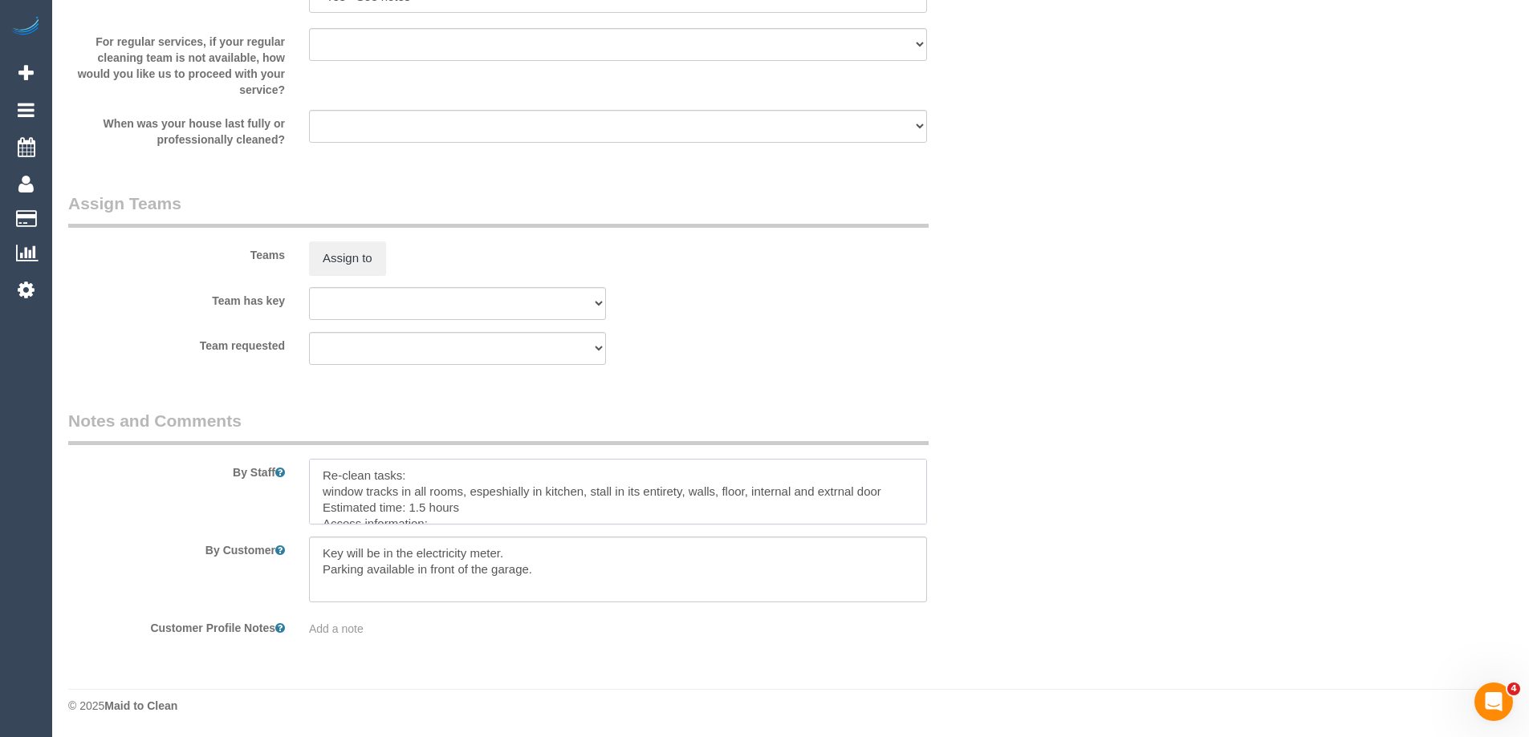
scroll to position [7, 0]
drag, startPoint x: 522, startPoint y: 545, endPoint x: 295, endPoint y: 554, distance: 227.3
click at [283, 551] on div "By Customer" at bounding box center [537, 570] width 963 height 66
click at [476, 515] on textarea at bounding box center [618, 492] width 618 height 66
paste textarea "Key will be in the electricity meter."
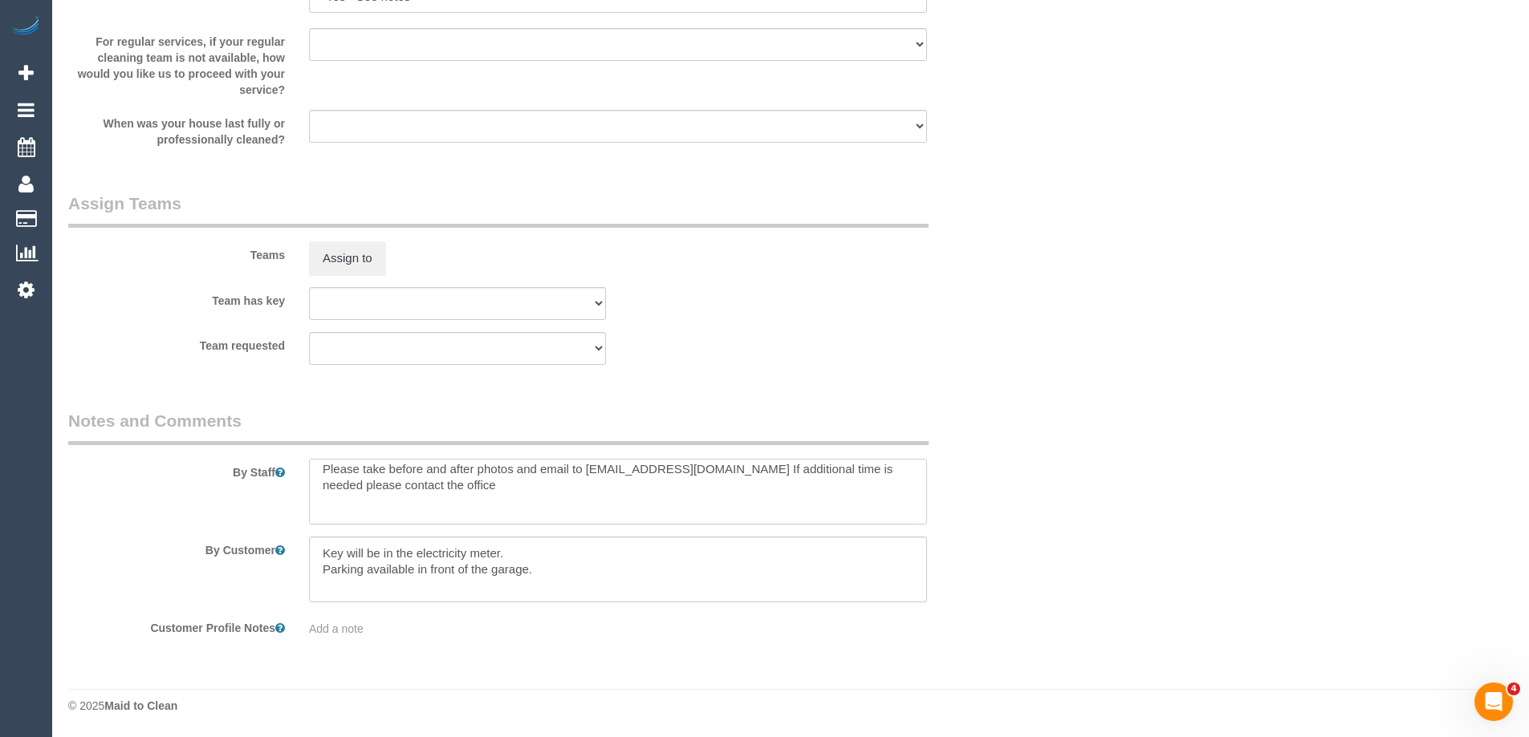
scroll to position [103, 0]
click at [488, 518] on textarea at bounding box center [618, 492] width 618 height 66
paste textarea "Wed - Fri - 9am - 4pm."
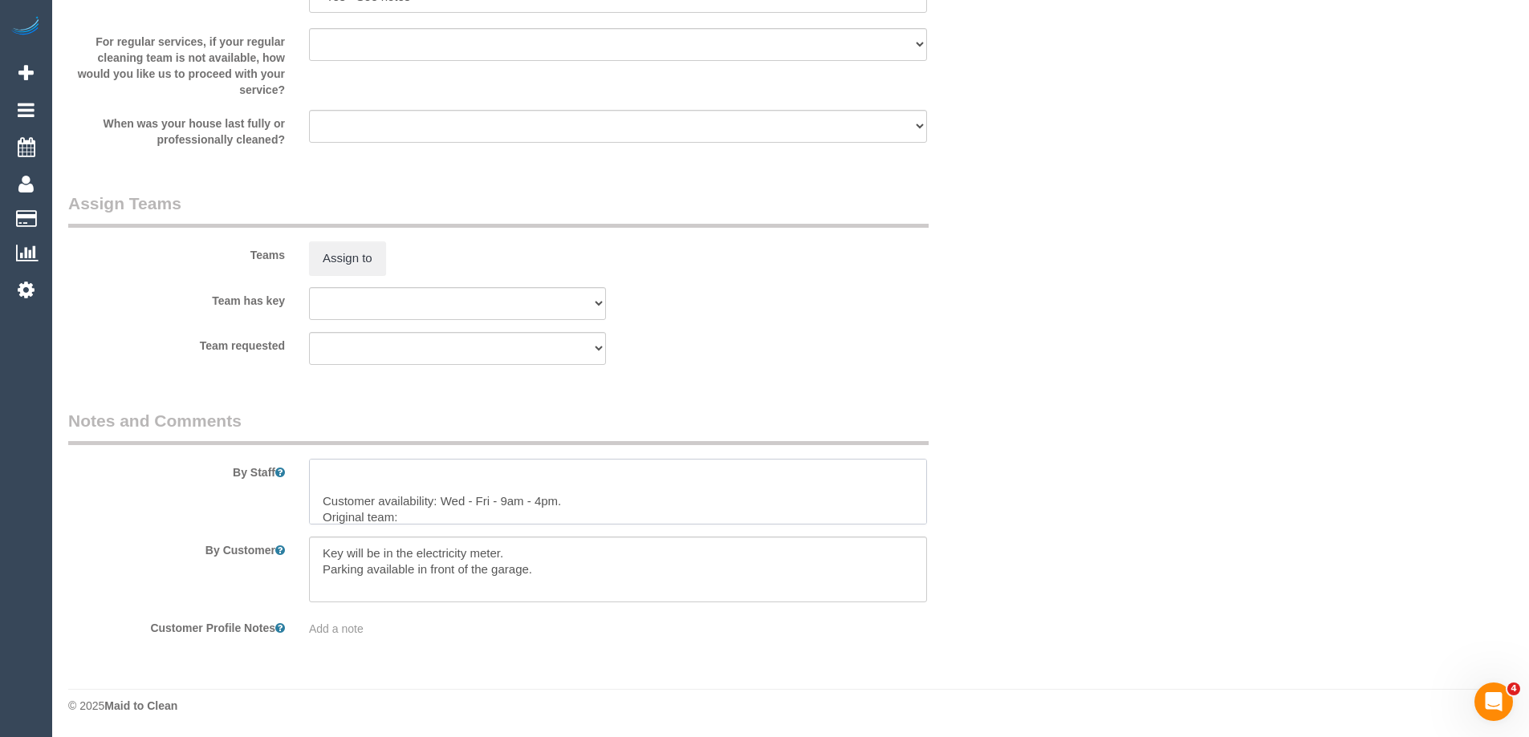
paste textarea "(ZG3) [PERSON_NAME] (C)"
click at [567, 524] on textarea at bounding box center [618, 492] width 618 height 66
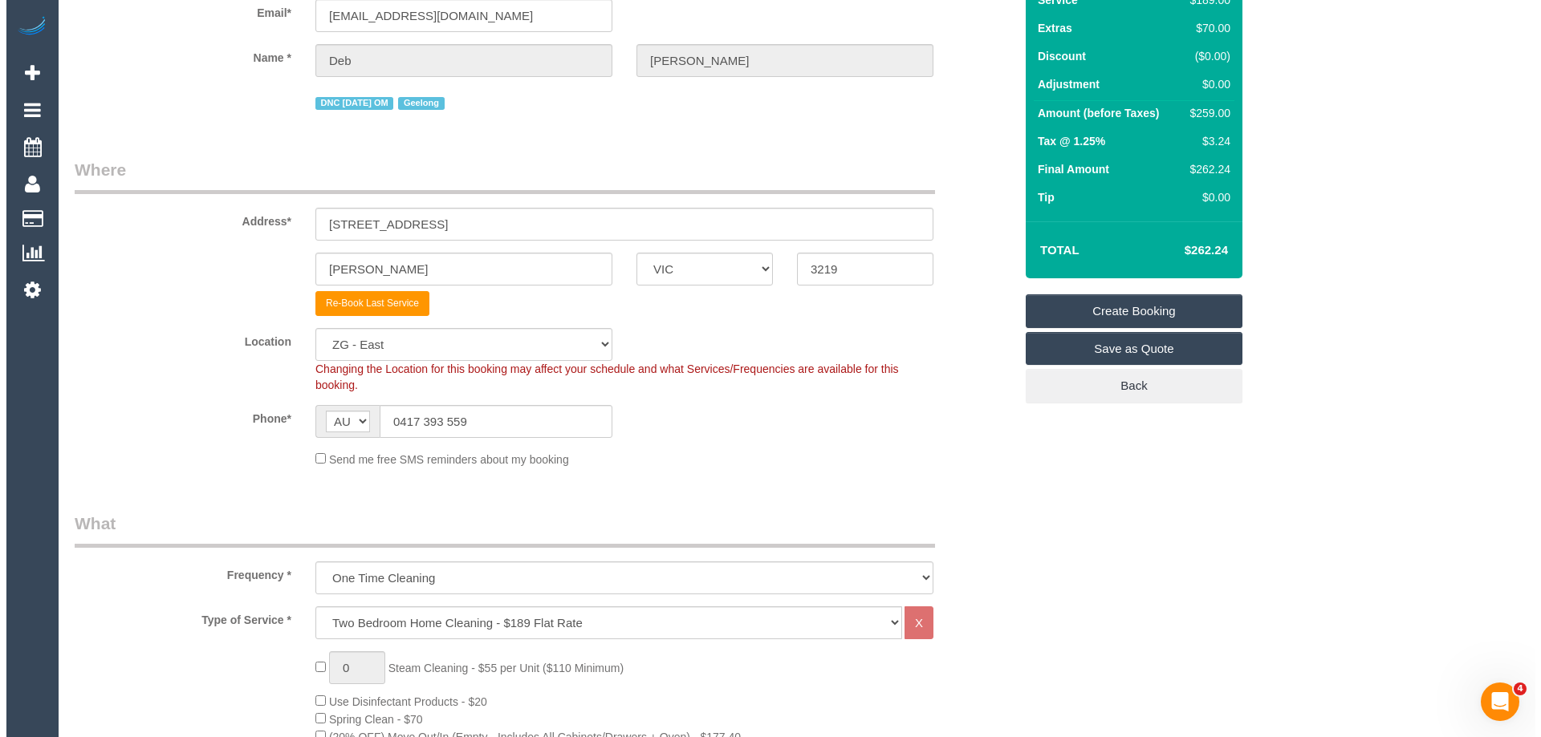
scroll to position [0, 0]
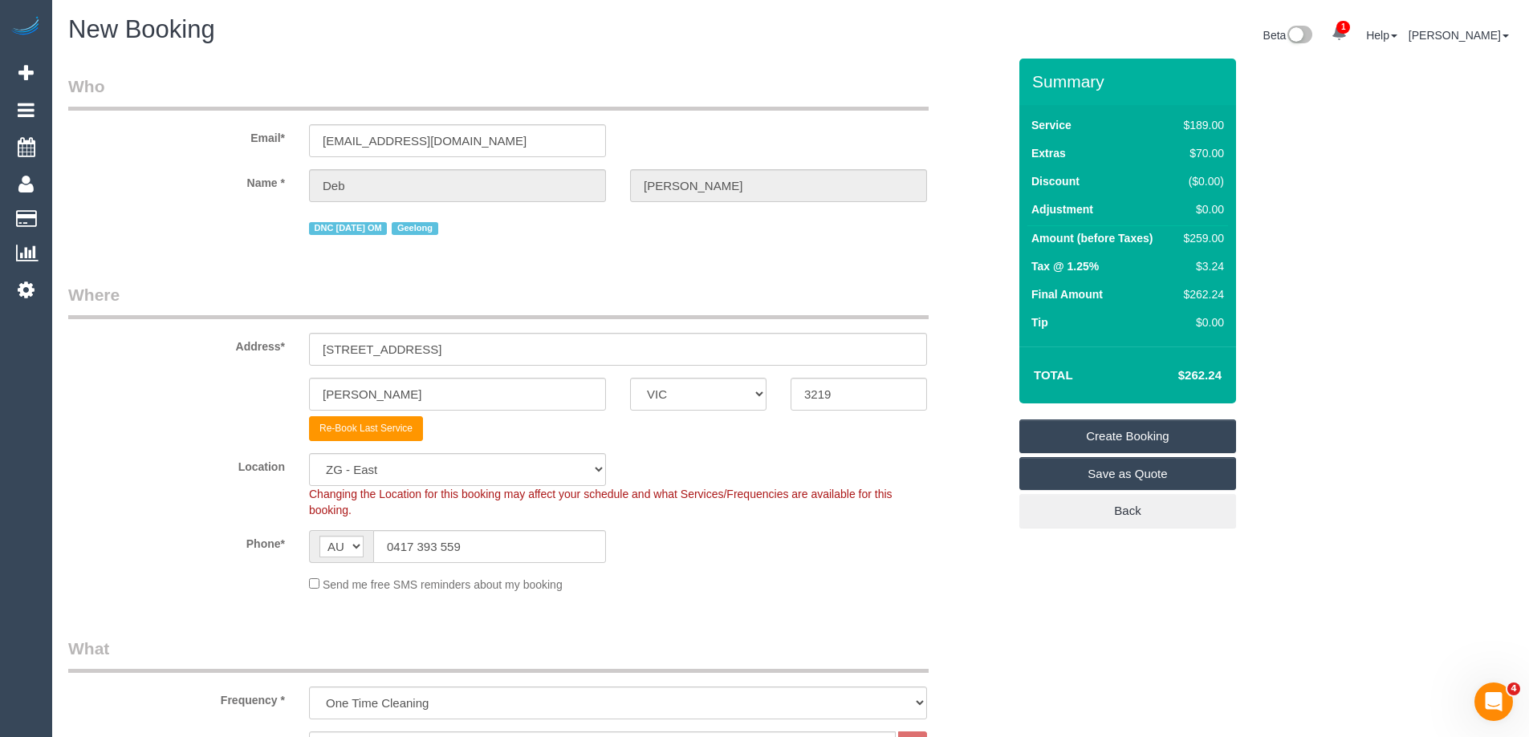
type textarea "Re-clean tasks: window tracks in all rooms, espeshially in kitchen, stall in it…"
click at [1129, 440] on link "Create Booking" at bounding box center [1127, 437] width 217 height 34
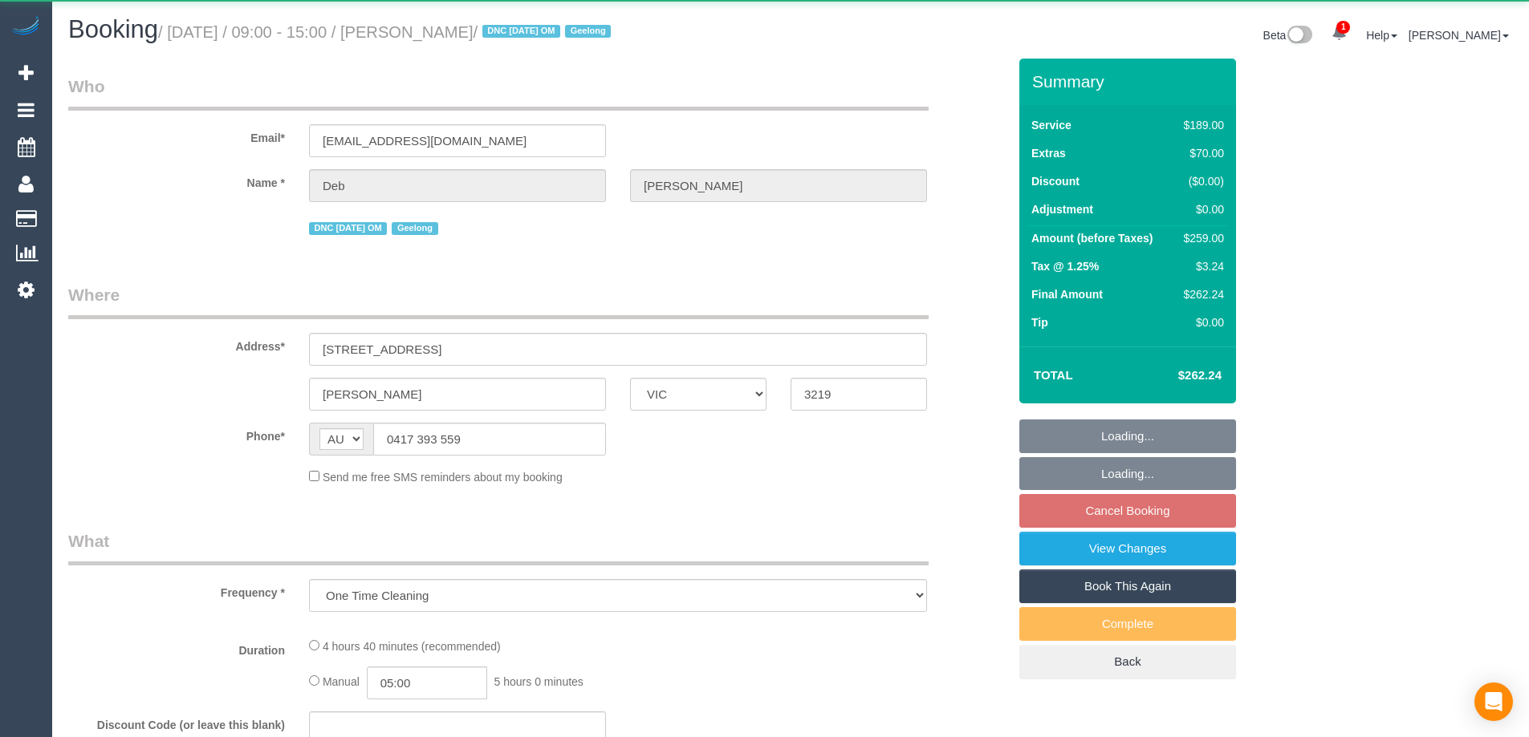
select select "VIC"
select select "string:stripe-pm_1RulTB2GScqysDRVuQAR8ykx"
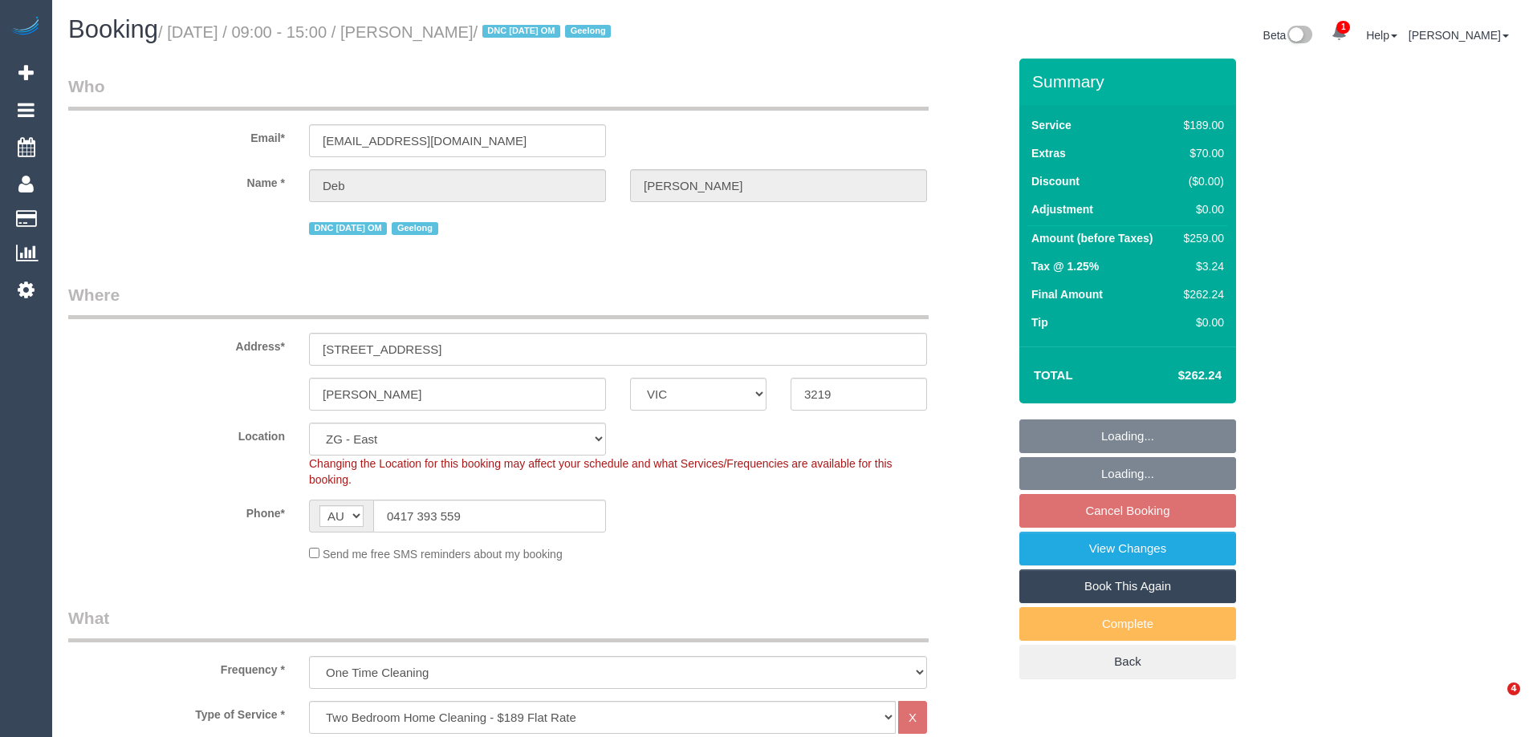
select select "object:712"
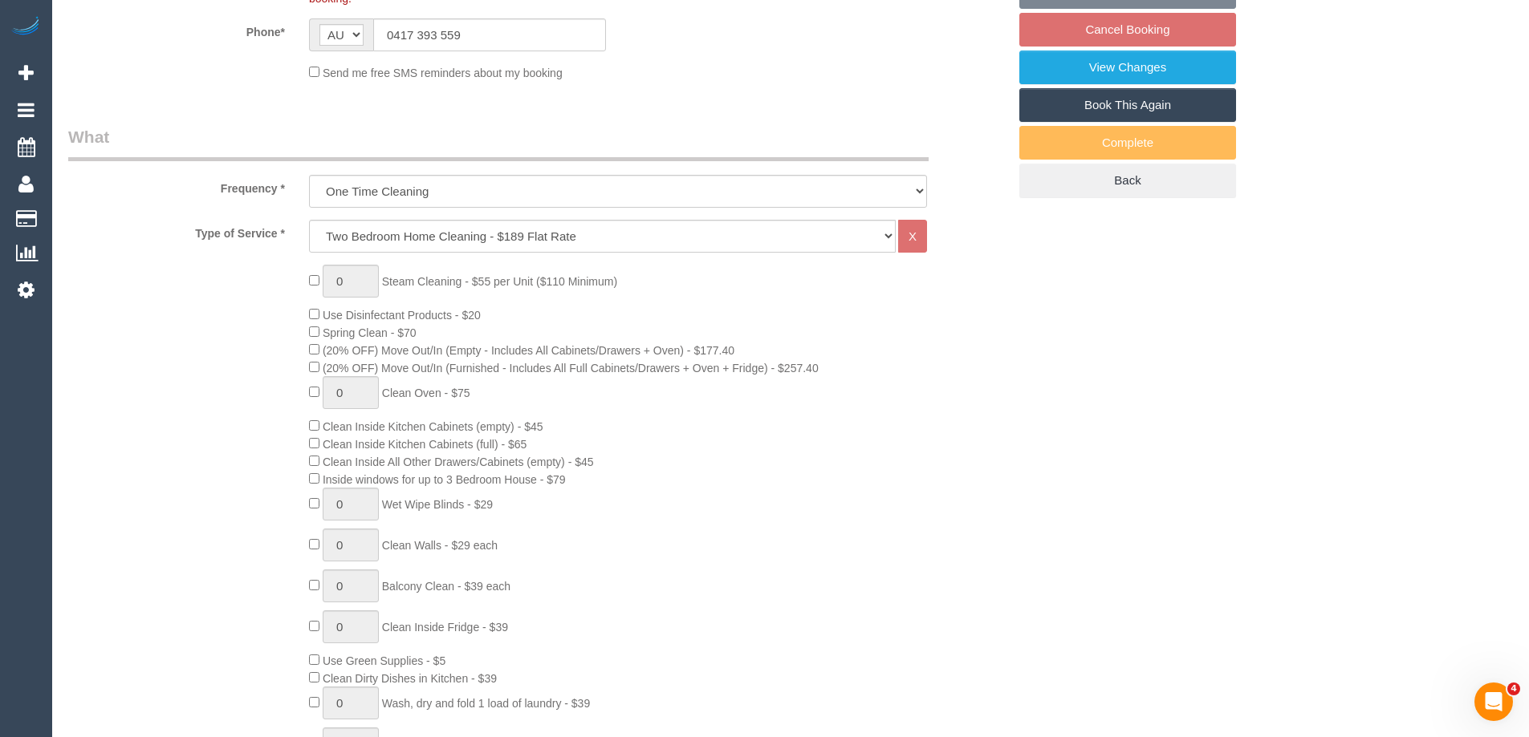
select select "number:29"
select select "number:15"
select select "number:18"
select select "number:36"
click at [474, 234] on select "Hourly Service - $70/h Hourly Service - $65/h Hourly Service - $60/h Hourly Ser…" at bounding box center [602, 236] width 587 height 33
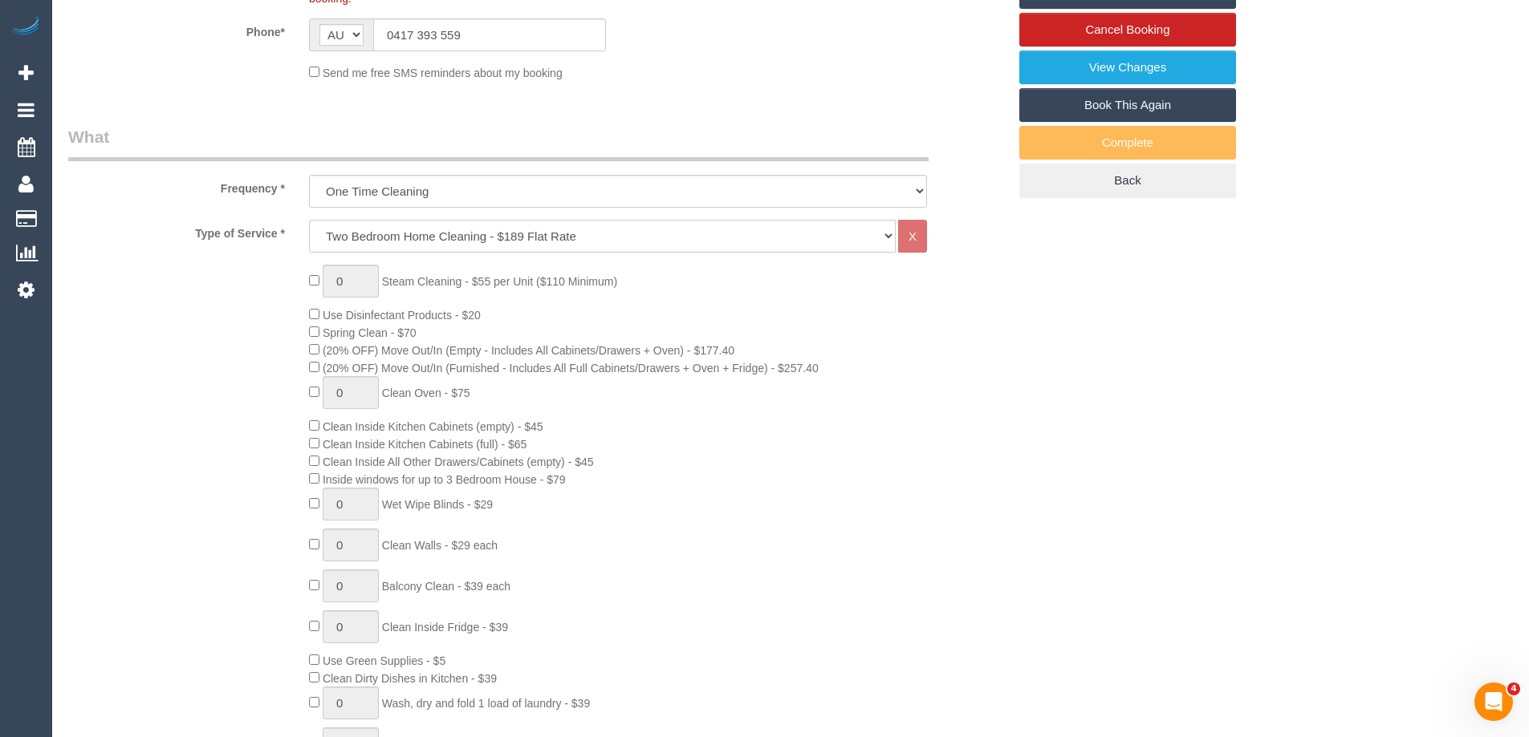
select select "28"
click at [309, 220] on select "Hourly Service - $70/h Hourly Service - $65/h Hourly Service - $60/h Hourly Ser…" at bounding box center [602, 236] width 587 height 33
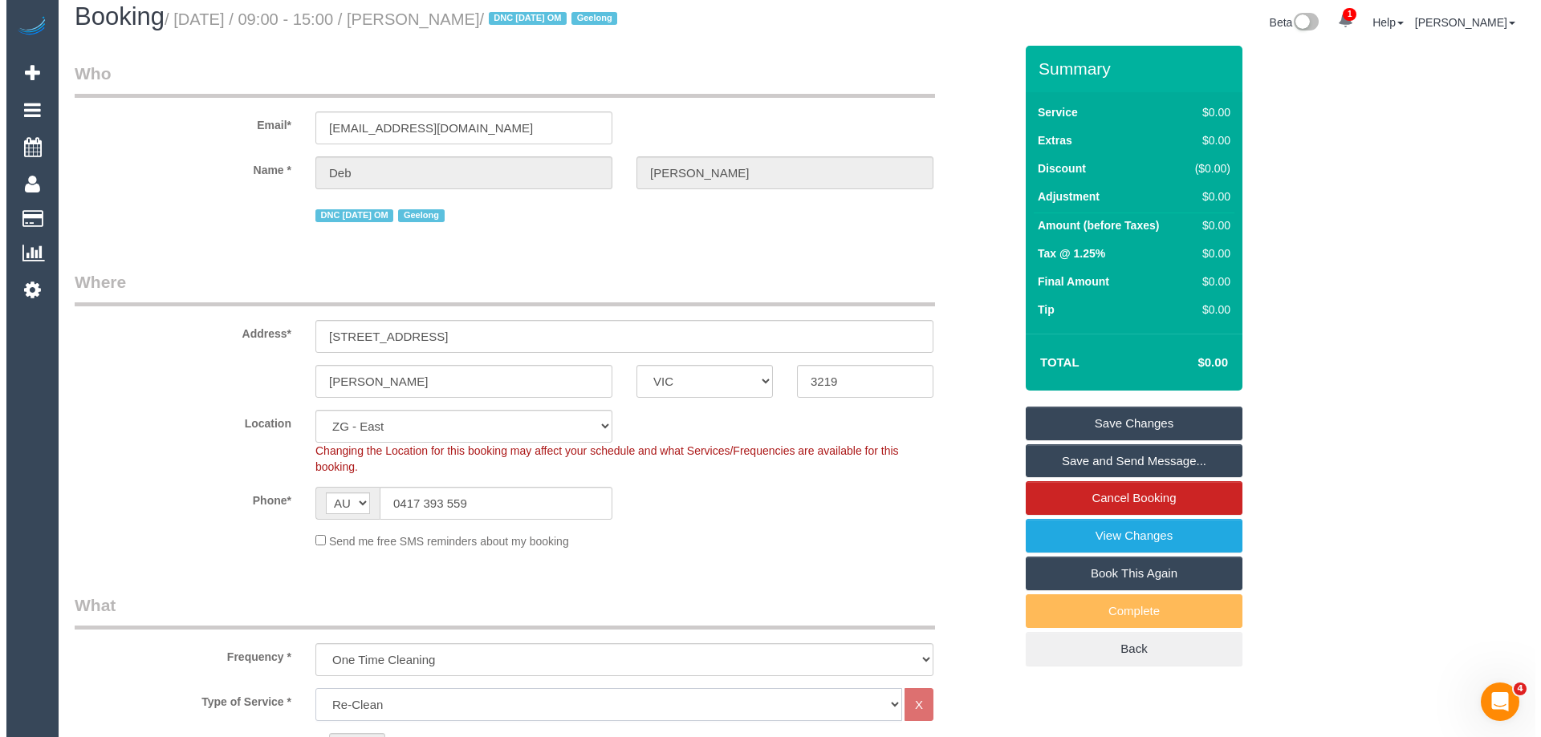
scroll to position [0, 0]
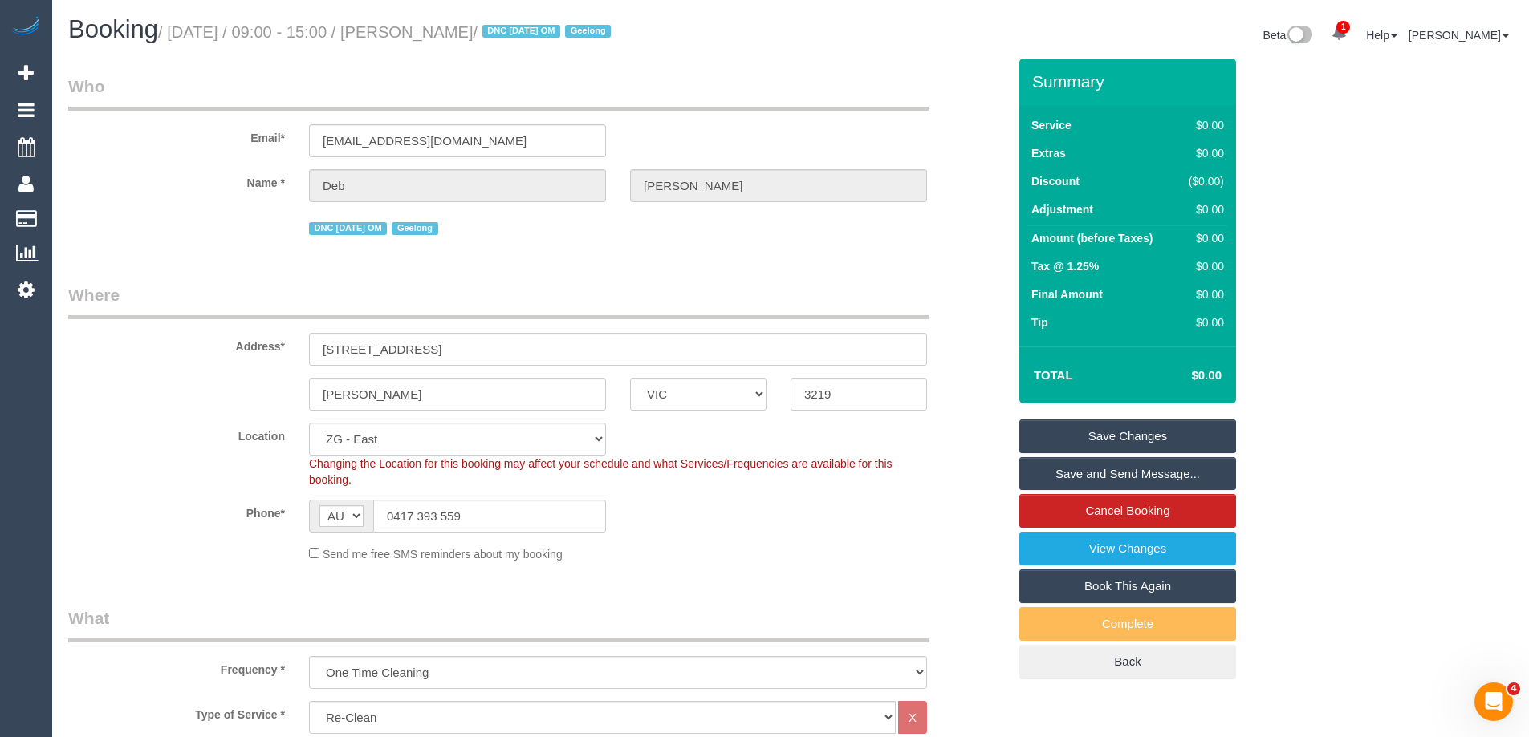
click at [1156, 444] on link "Save Changes" at bounding box center [1127, 437] width 217 height 34
